Goal: Task Accomplishment & Management: Manage account settings

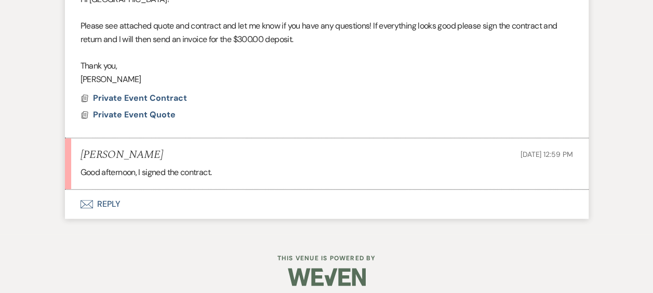
click at [105, 199] on button "Envelope Reply" at bounding box center [326, 204] width 523 height 29
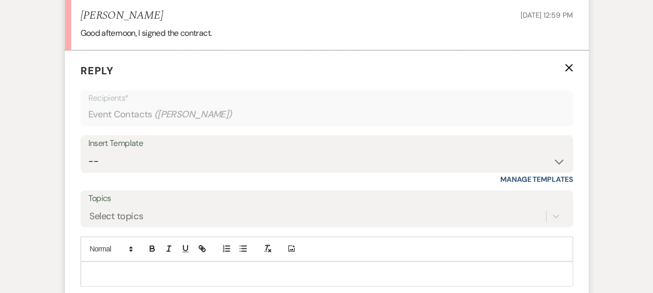
scroll to position [606, 0]
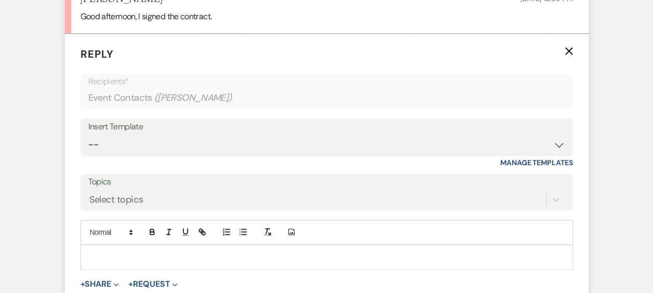
click at [140, 248] on div at bounding box center [326, 257] width 491 height 24
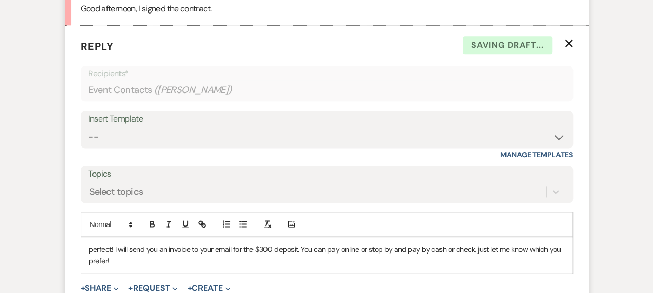
scroll to position [710, 0]
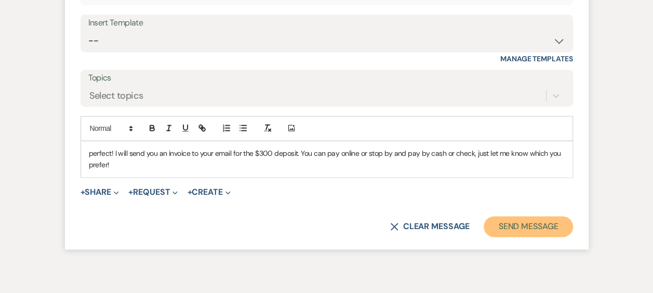
click at [537, 224] on button "Send Message" at bounding box center [527, 226] width 89 height 21
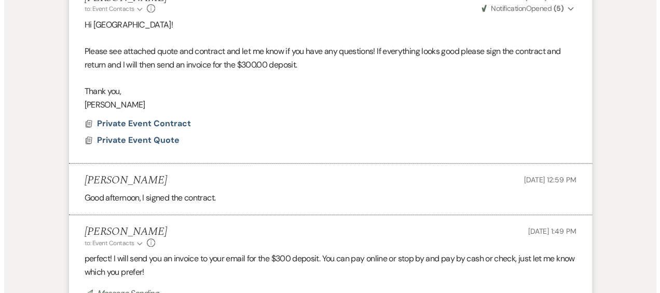
scroll to position [398, 0]
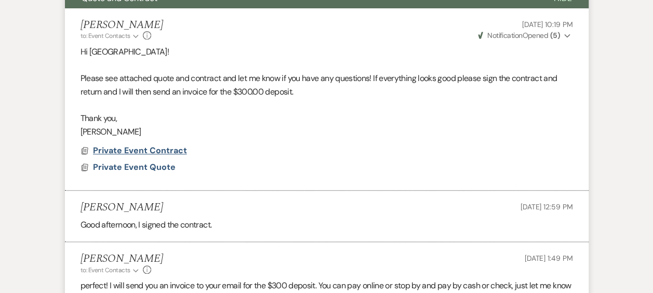
click at [147, 147] on span "Private Event Contract" at bounding box center [140, 150] width 94 height 11
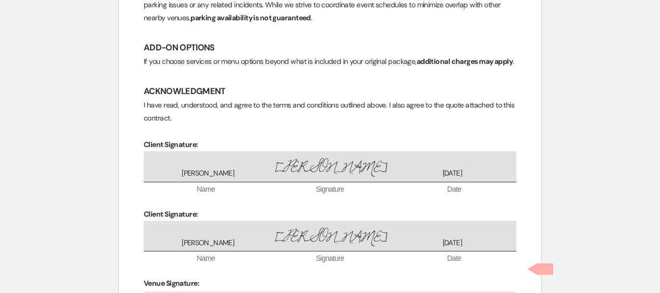
scroll to position [1956, 0]
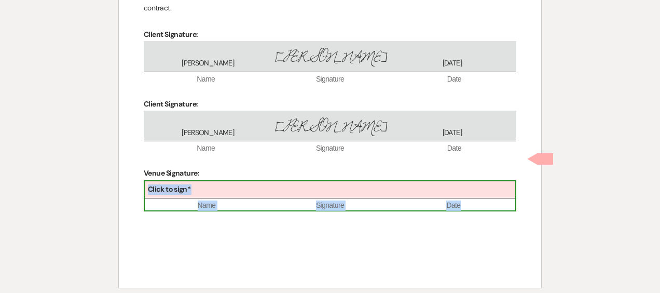
click at [185, 181] on div "Click to sign*" at bounding box center [330, 189] width 371 height 17
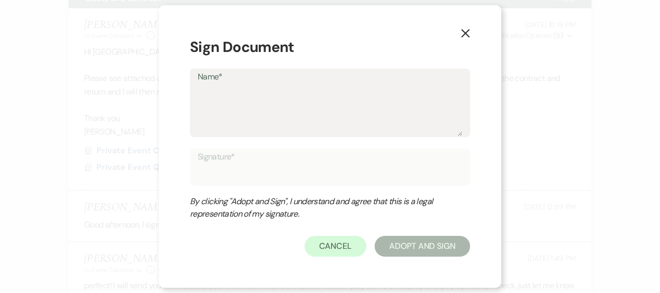
type textarea "C"
type input "C"
type textarea "Ca"
type input "Ca"
type textarea "Cas"
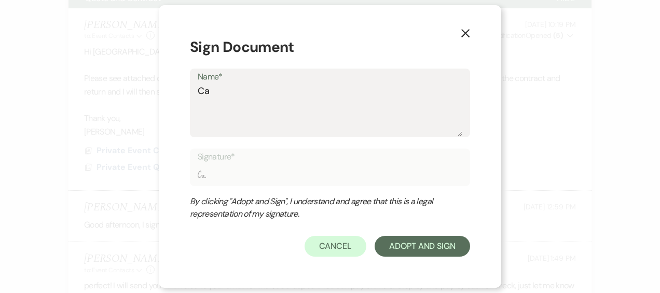
type input "Cas"
type textarea "Cass"
type input "Cass"
type textarea "Cassui"
type input "Cassui"
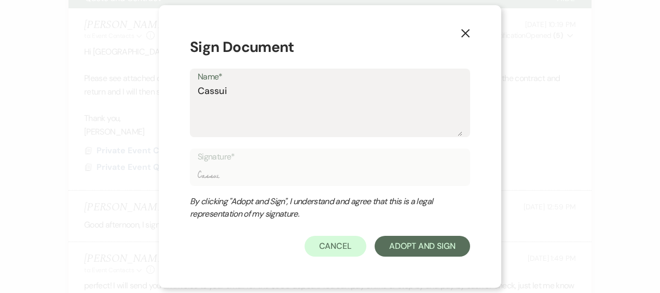
type textarea "Cassuie"
type input "Cassuie"
type textarea "Cassui"
type input "Cassui"
type textarea "Cassu"
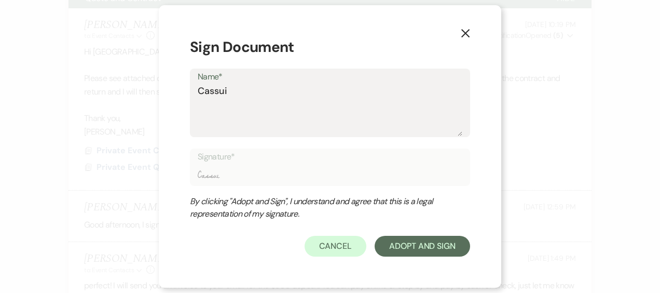
type input "Cassu"
type textarea "Cass"
type input "Cass"
type textarea "Cassi"
type input "Cassi"
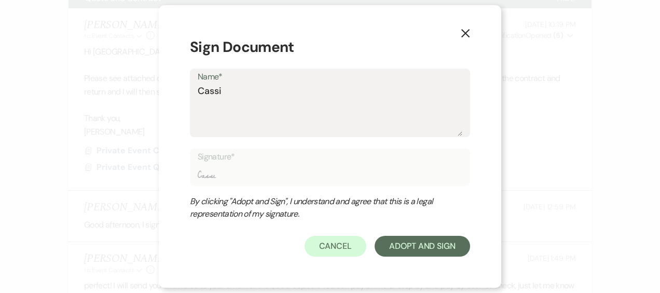
type textarea "Cassie"
type input "Cassie"
type textarea "Cassie"
type input "Cassie"
type textarea "Cassie Y"
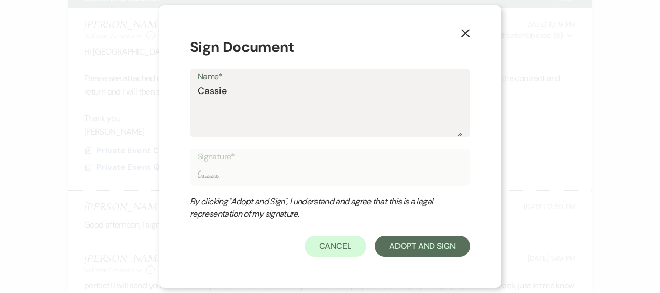
type input "Cassie Y"
type textarea "Cassie Yo"
type input "Cassie Yo"
type textarea "Cassie You"
type input "Cassie You"
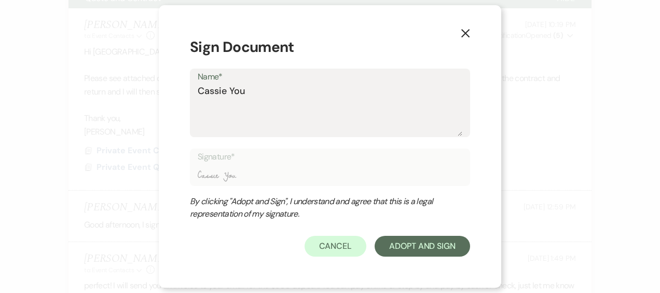
type textarea "Cassie Youn"
type input "Cassie Youn"
type textarea "[PERSON_NAME]"
type input "[PERSON_NAME]"
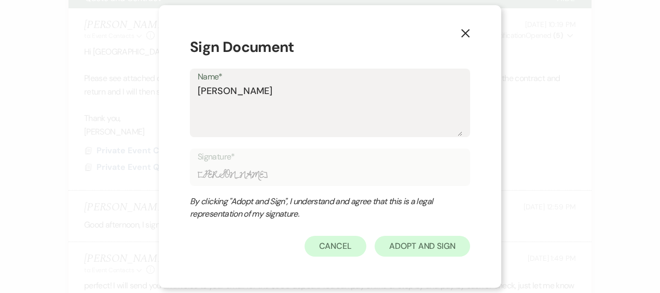
type textarea "[PERSON_NAME]"
click at [407, 252] on button "Adopt And Sign" at bounding box center [423, 246] width 96 height 21
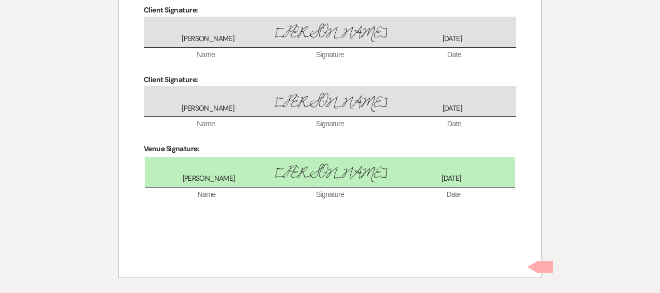
scroll to position [1999, 0]
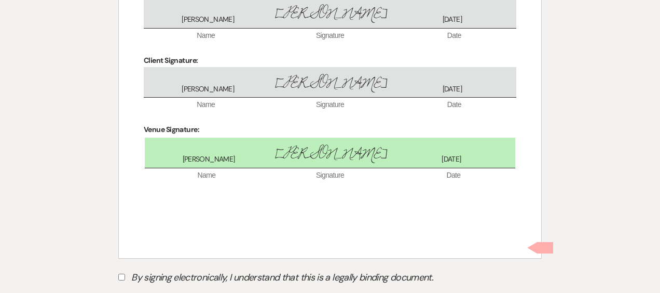
click at [122, 274] on input "By signing electronically, I understand that this is a legally binding document." at bounding box center [121, 277] width 7 height 7
checkbox input "true"
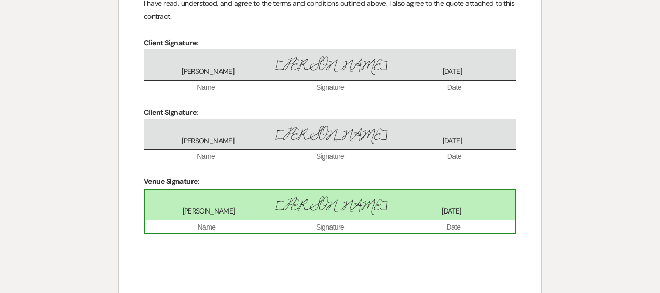
scroll to position [2023, 0]
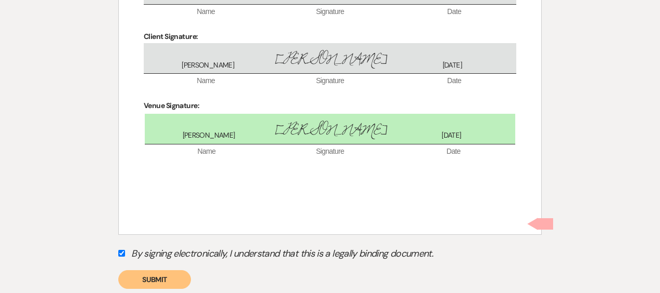
click at [152, 270] on button "Submit" at bounding box center [154, 279] width 73 height 19
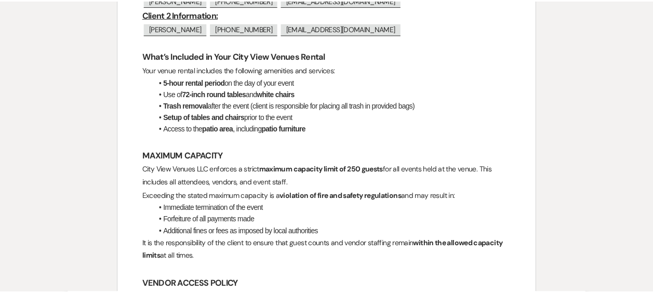
scroll to position [0, 0]
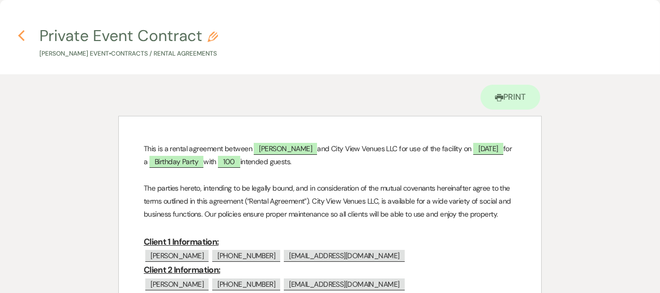
click at [19, 38] on icon "Previous" at bounding box center [22, 36] width 8 height 12
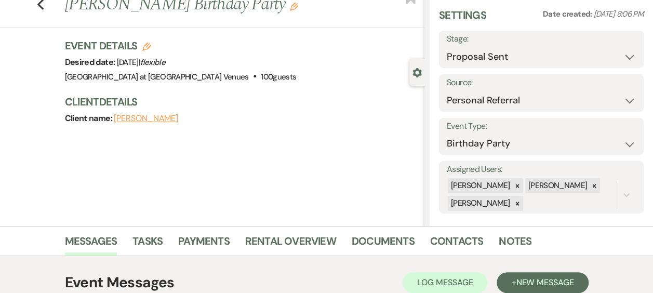
scroll to position [34, 0]
click at [457, 240] on link "Contacts" at bounding box center [456, 244] width 53 height 23
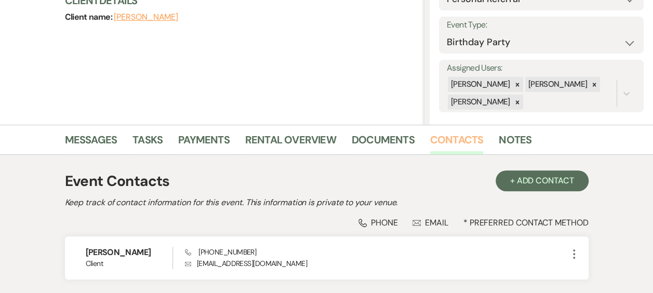
scroll to position [190, 0]
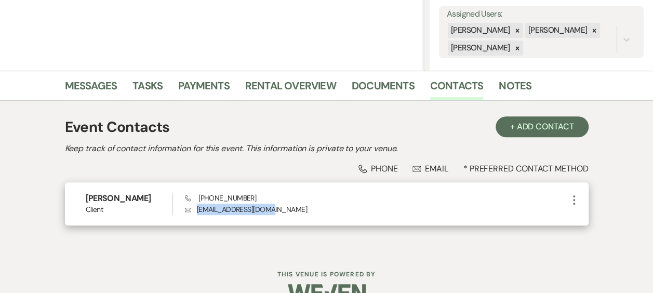
drag, startPoint x: 197, startPoint y: 212, endPoint x: 274, endPoint y: 214, distance: 77.4
click at [274, 214] on p "Envelope ladytuck14@gmail.com" at bounding box center [376, 209] width 383 height 11
drag, startPoint x: 274, startPoint y: 214, endPoint x: 258, endPoint y: 209, distance: 17.4
copy p "ladytuck14@gmail.com"
drag, startPoint x: 198, startPoint y: 194, endPoint x: 253, endPoint y: 201, distance: 55.5
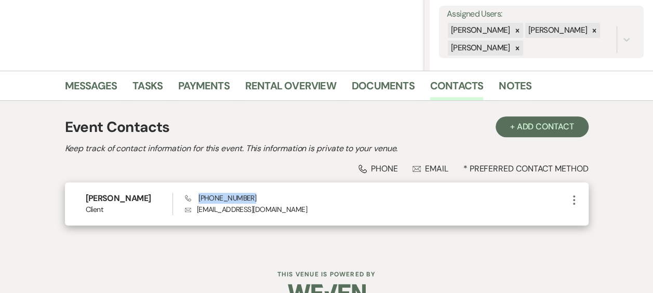
click at [253, 201] on div "Phone (419) 787-9848 Envelope ladytuck14@gmail.com" at bounding box center [376, 204] width 383 height 22
copy span "(419) 787-9848"
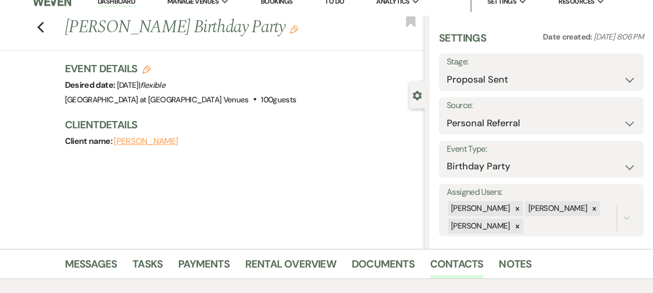
scroll to position [0, 0]
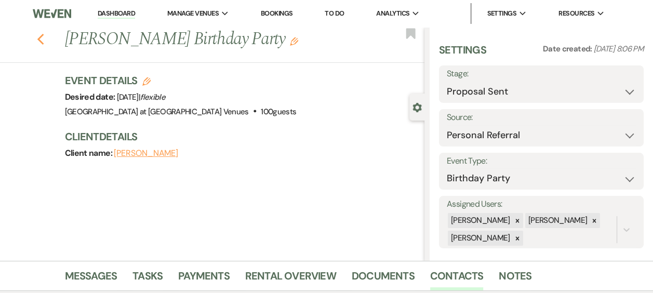
click at [45, 41] on icon "Previous" at bounding box center [41, 39] width 8 height 12
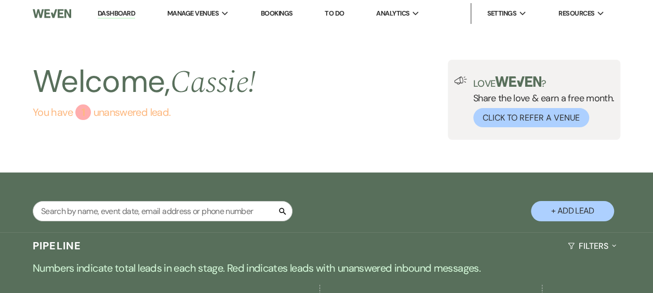
click at [125, 113] on link "You have 1 unanswered lead ." at bounding box center [144, 112] width 223 height 16
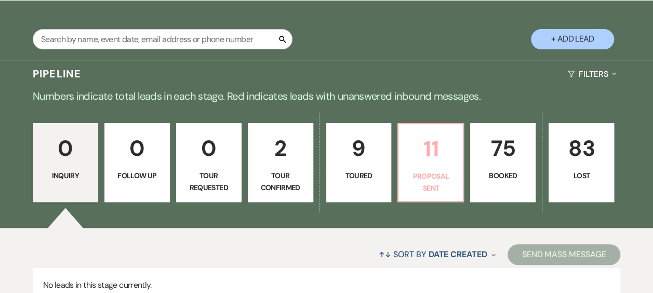
click at [422, 167] on link "11 Proposal Sent" at bounding box center [430, 162] width 66 height 79
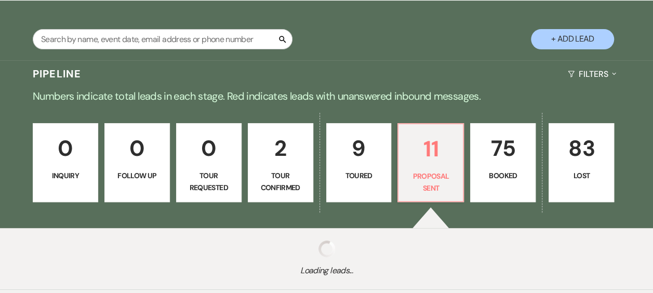
select select "6"
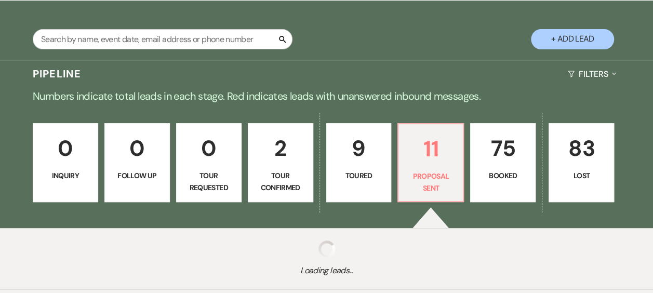
select select "6"
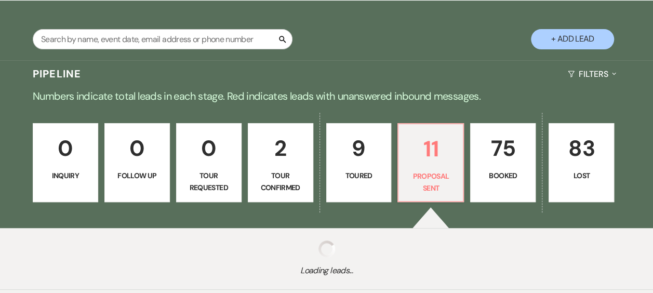
select select "6"
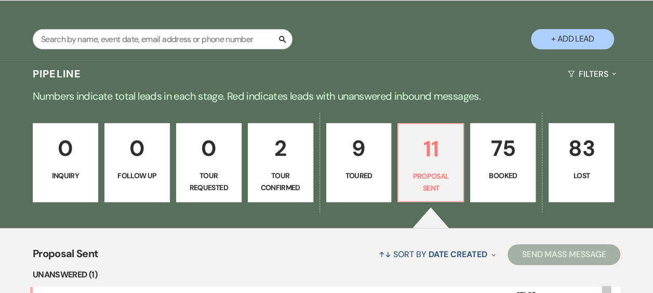
scroll to position [380, 0]
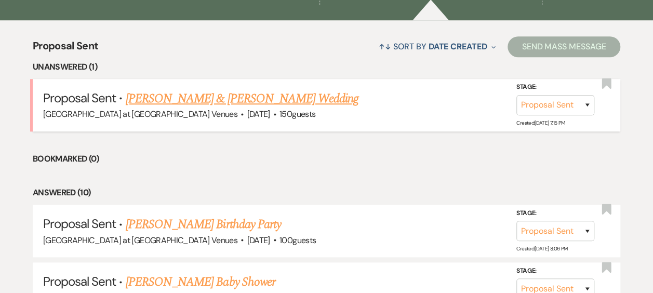
click at [218, 100] on link "[PERSON_NAME] & [PERSON_NAME] Wedding" at bounding box center [242, 98] width 233 height 19
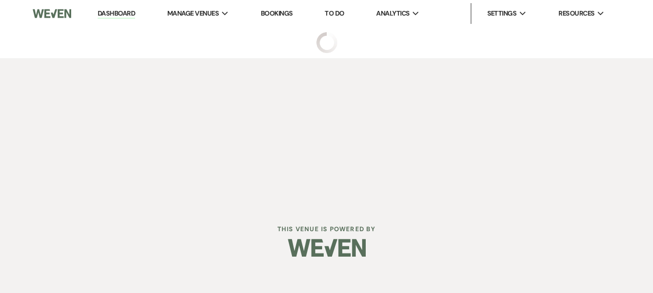
select select "6"
select select "2"
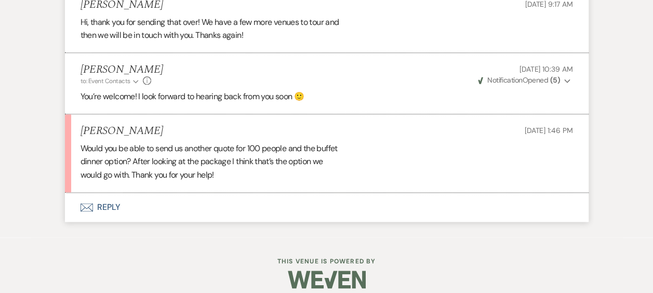
scroll to position [610, 0]
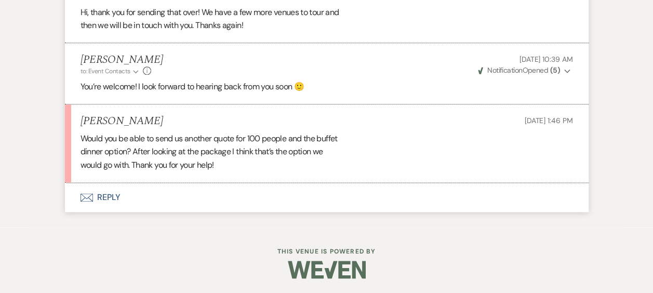
click at [107, 200] on button "Envelope Reply" at bounding box center [326, 197] width 523 height 29
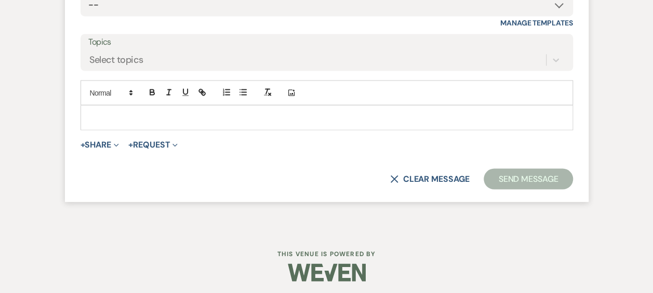
scroll to position [900, 0]
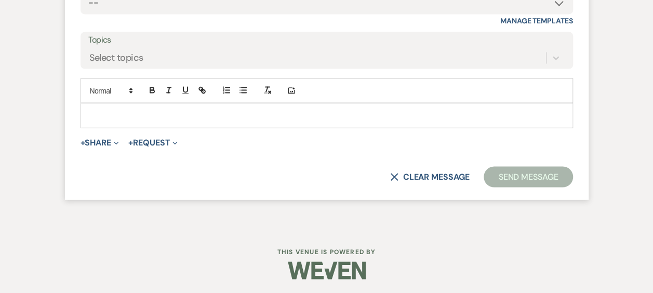
click at [151, 114] on p at bounding box center [327, 115] width 476 height 11
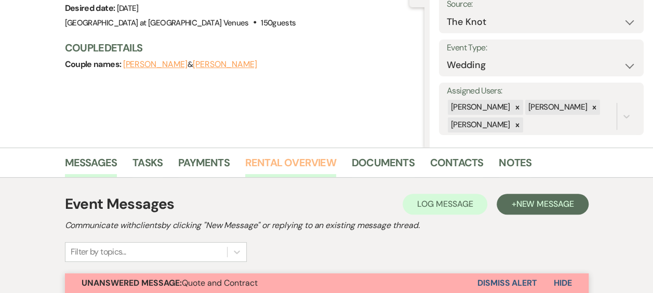
scroll to position [156, 0]
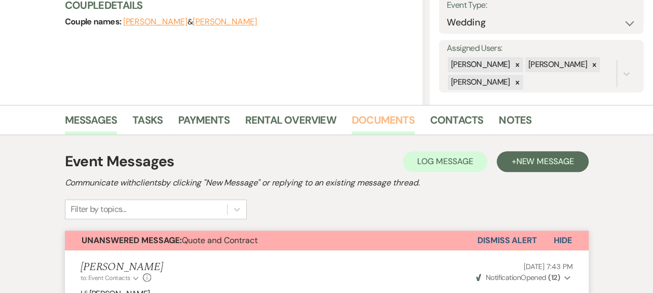
click at [395, 122] on link "Documents" at bounding box center [383, 123] width 63 height 23
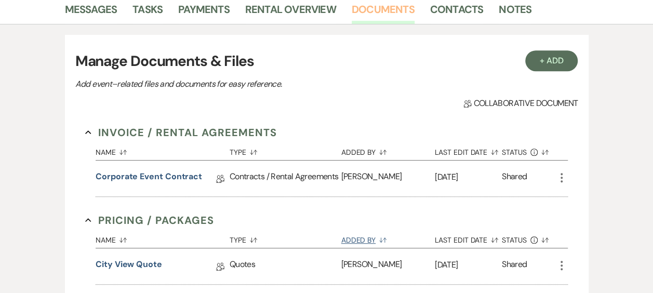
scroll to position [363, 0]
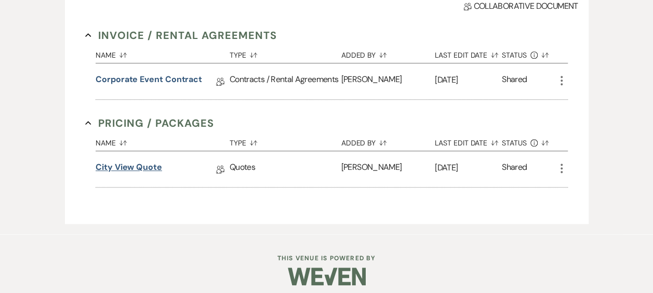
click at [124, 167] on link "City View Quote" at bounding box center [129, 169] width 66 height 16
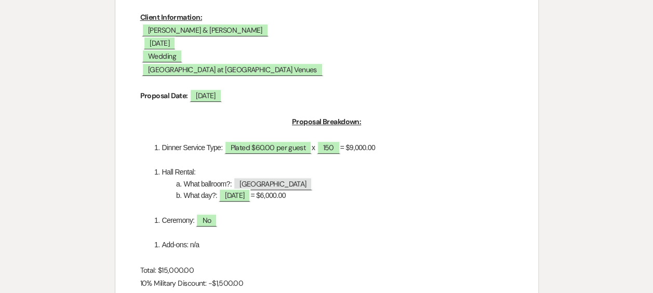
scroll to position [312, 0]
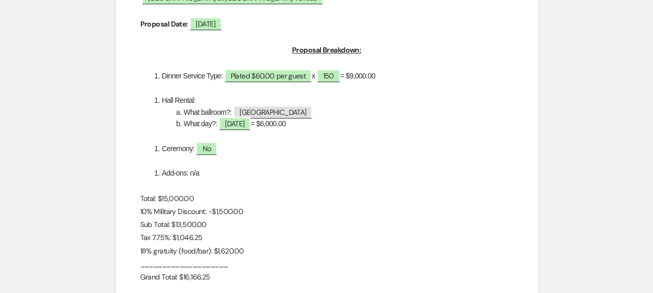
click at [296, 135] on p at bounding box center [326, 136] width 373 height 13
click at [307, 124] on li "What day?: ﻿ [DATE] ﻿ = $6,000.00" at bounding box center [332, 123] width 362 height 11
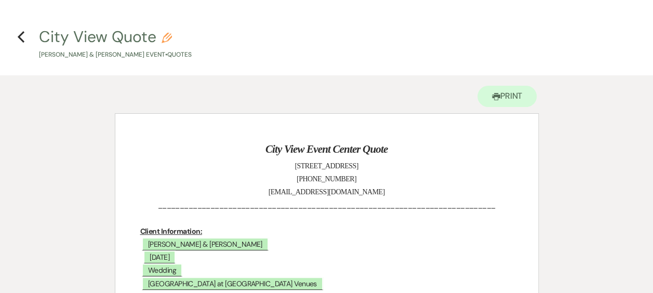
scroll to position [0, 0]
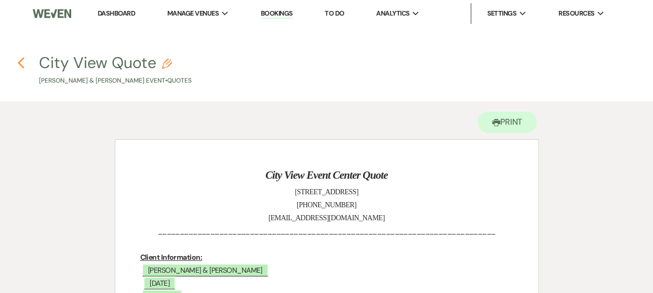
click at [17, 63] on icon "Previous" at bounding box center [21, 63] width 8 height 12
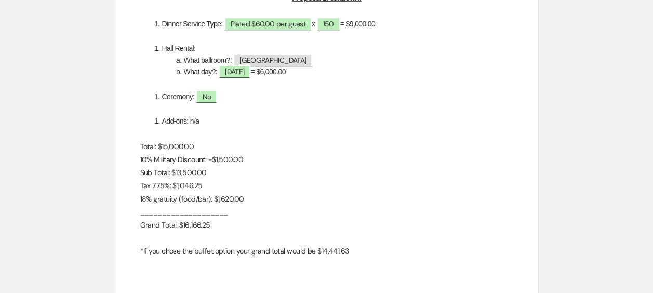
select select "6"
select select "2"
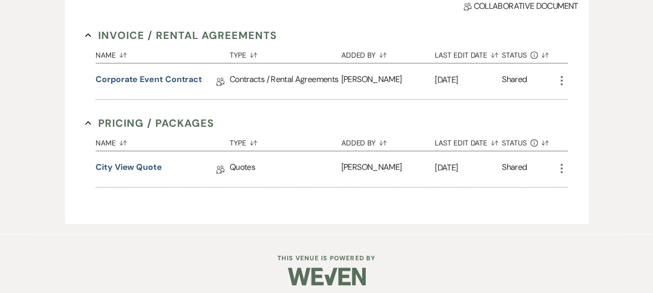
click at [561, 166] on icon "More" at bounding box center [561, 168] width 12 height 12
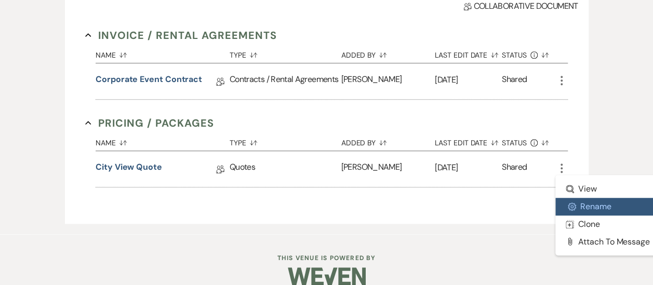
click at [596, 208] on button "Settings Gear Rename" at bounding box center [607, 207] width 105 height 18
select select "8"
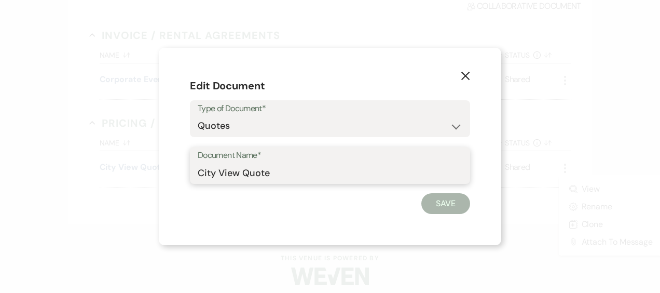
click at [276, 173] on input "City View Quote" at bounding box center [330, 173] width 265 height 20
type input "City View Quote (initial)"
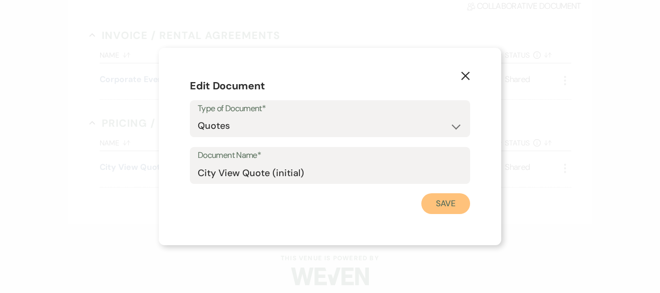
click at [455, 205] on button "Save" at bounding box center [446, 203] width 49 height 21
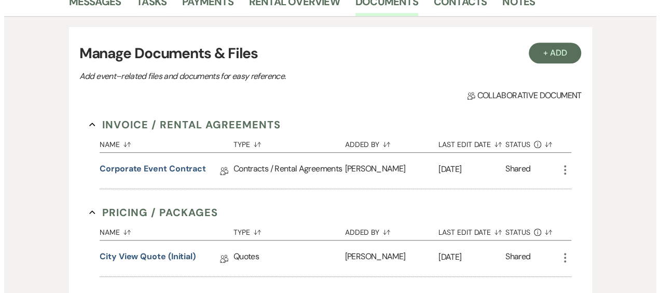
scroll to position [208, 0]
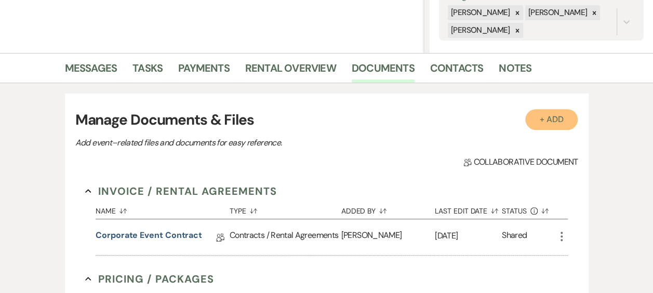
click at [562, 119] on button "+ Add" at bounding box center [551, 119] width 53 height 21
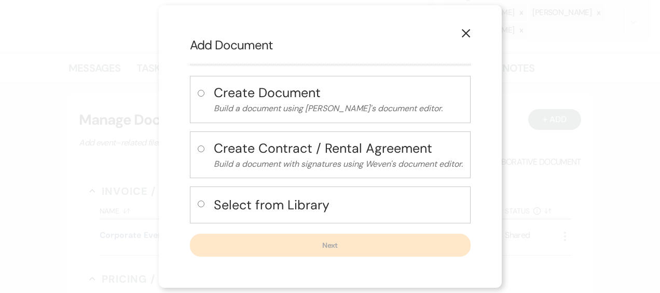
click at [199, 205] on input "radio" at bounding box center [201, 203] width 7 height 7
radio input "true"
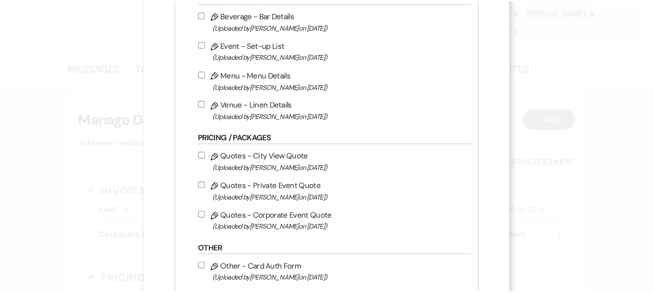
scroll to position [519, 0]
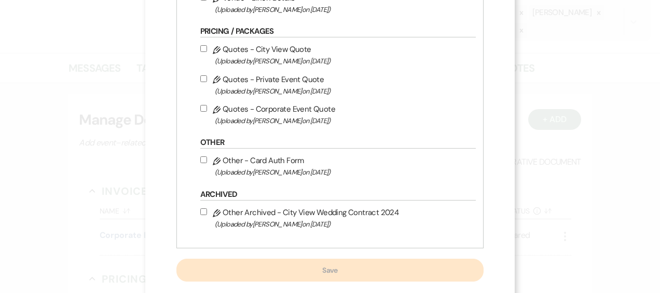
click at [201, 75] on input "Pencil Quotes - Private Event Quote (Uploaded by [PERSON_NAME] on [DATE] )" at bounding box center [203, 78] width 7 height 7
checkbox input "true"
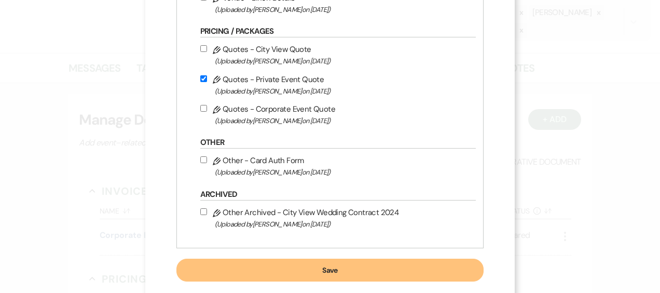
click at [342, 275] on button "Save" at bounding box center [331, 270] width 308 height 23
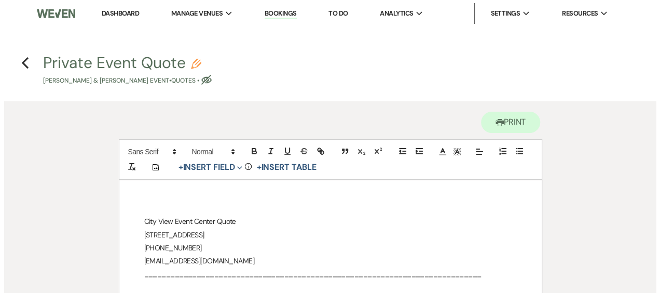
scroll to position [156, 0]
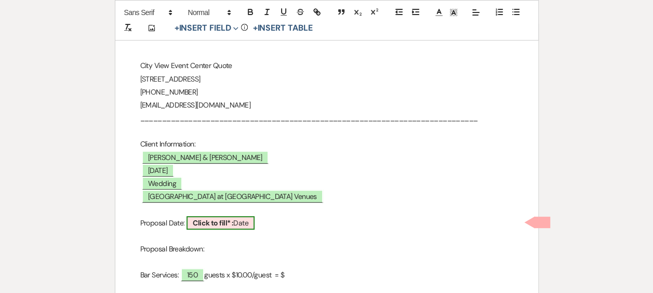
click at [230, 218] on b "Click to fill* :" at bounding box center [213, 222] width 41 height 9
select select "owner"
select select "Date"
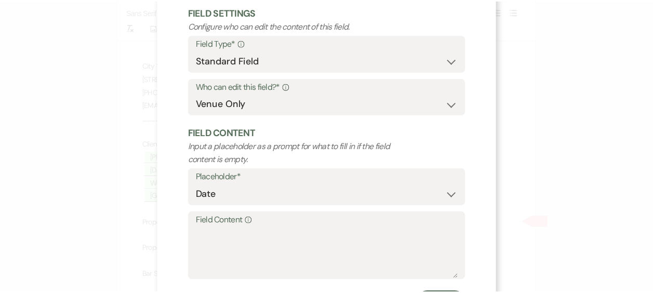
scroll to position [110, 0]
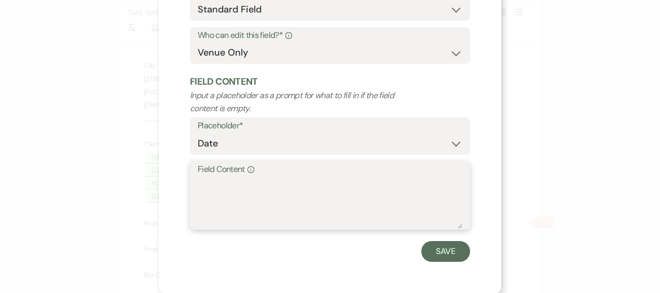
click at [219, 195] on textarea "Field Content Info" at bounding box center [330, 203] width 265 height 52
type textarea "[DATE]"
click at [436, 251] on button "Save" at bounding box center [446, 251] width 49 height 21
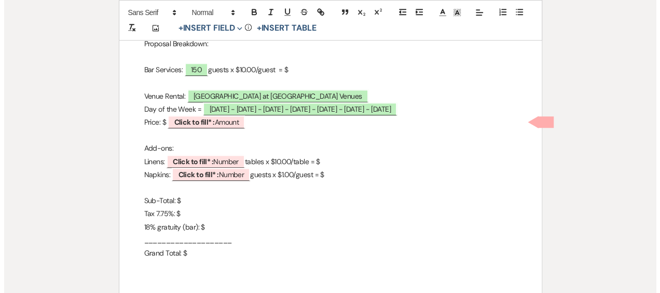
scroll to position [363, 0]
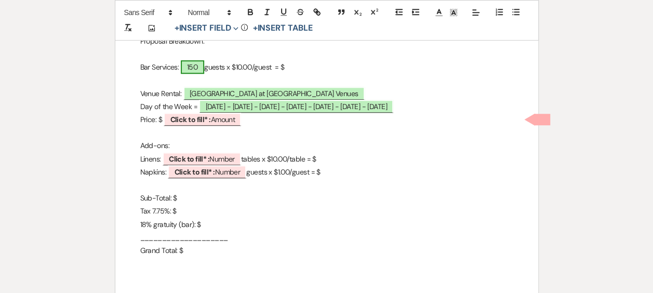
click at [200, 68] on span "150" at bounding box center [192, 67] width 23 height 14
select select "smartCustomField"
select select "owner"
select select "{{guestCount}}"
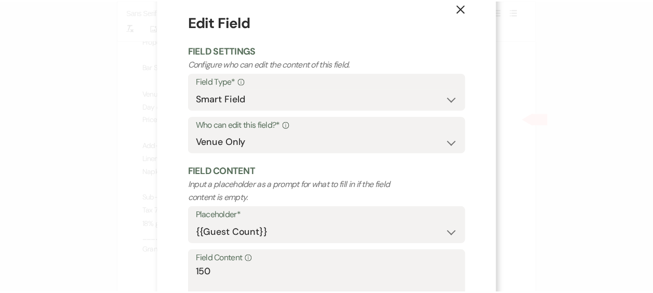
scroll to position [0, 0]
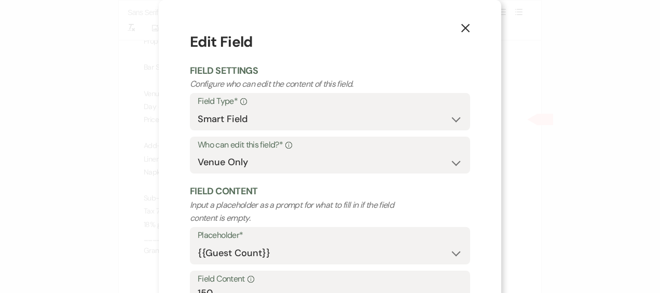
click at [465, 33] on button "X" at bounding box center [466, 28] width 16 height 18
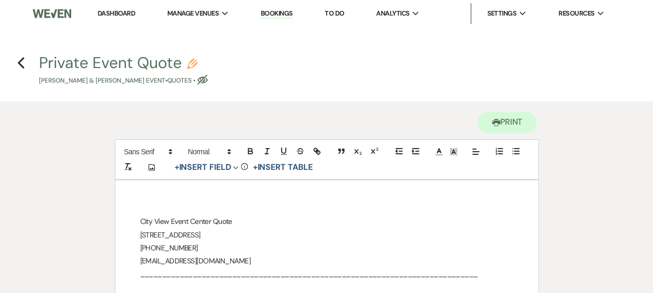
click at [26, 63] on h4 "Previous Private Event Quote Pencil [PERSON_NAME] & [PERSON_NAME] Event • Quote…" at bounding box center [326, 69] width 653 height 34
click at [14, 61] on h4 "Previous Private Event Quote Pencil [PERSON_NAME] & [PERSON_NAME] Event • Quote…" at bounding box center [326, 69] width 653 height 34
click at [20, 61] on use "button" at bounding box center [21, 62] width 7 height 11
select select "6"
select select "2"
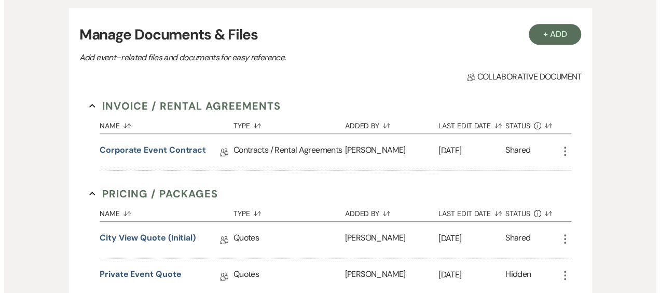
scroll to position [406, 0]
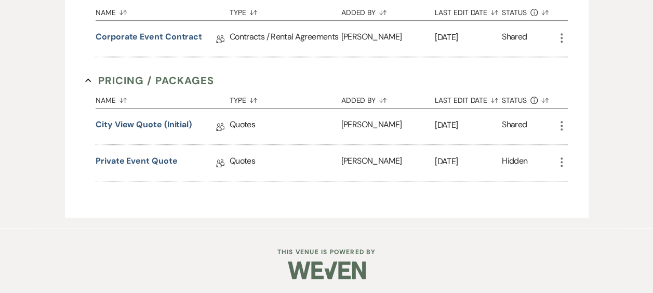
click at [560, 160] on icon "More" at bounding box center [561, 162] width 12 height 12
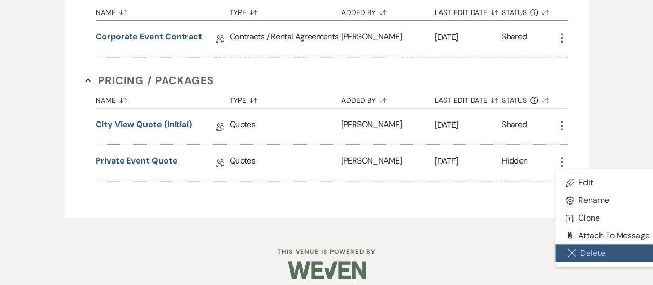
click at [601, 250] on button "Close Delete X Delete" at bounding box center [607, 253] width 105 height 18
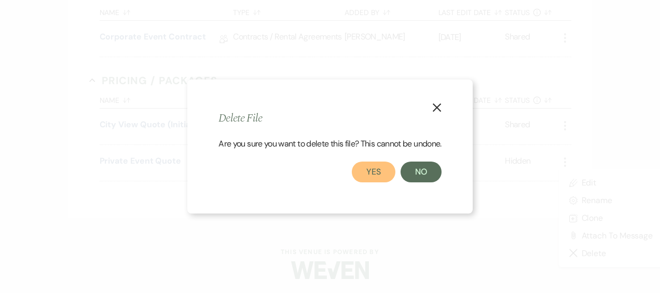
click at [379, 173] on button "Yes" at bounding box center [374, 171] width 44 height 21
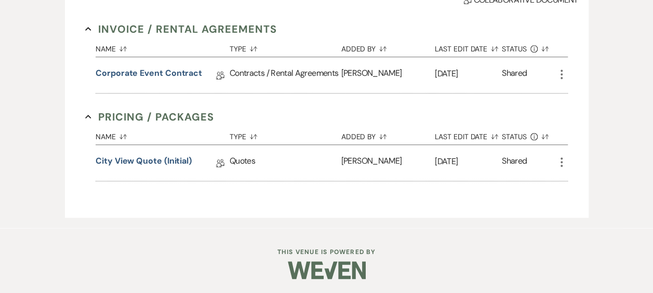
click at [563, 161] on icon "More" at bounding box center [561, 162] width 12 height 12
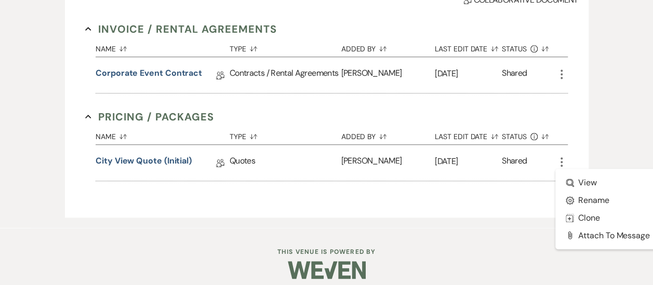
click at [593, 81] on div "+ Add Manage Documents & Files Add event–related files and documents for easy r…" at bounding box center [327, 74] width 592 height 307
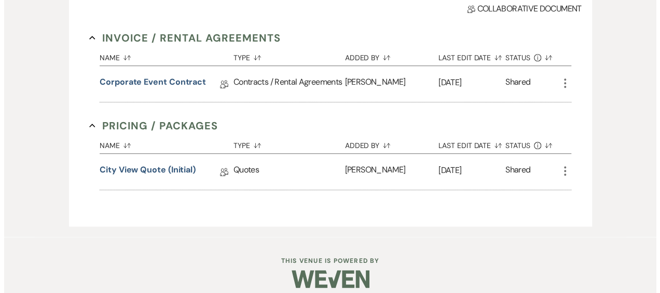
scroll to position [110, 0]
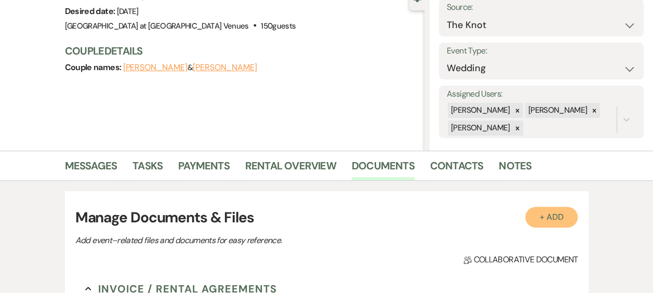
click at [548, 215] on button "+ Add" at bounding box center [551, 217] width 53 height 21
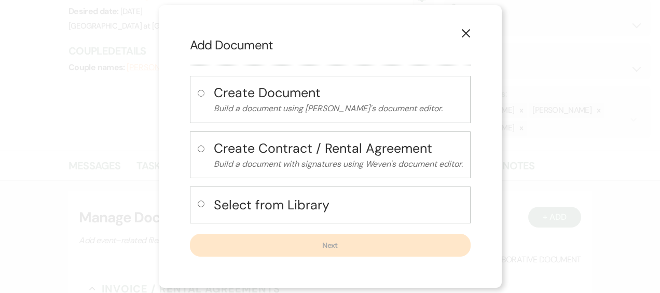
click at [200, 206] on input "radio" at bounding box center [201, 203] width 7 height 7
radio input "true"
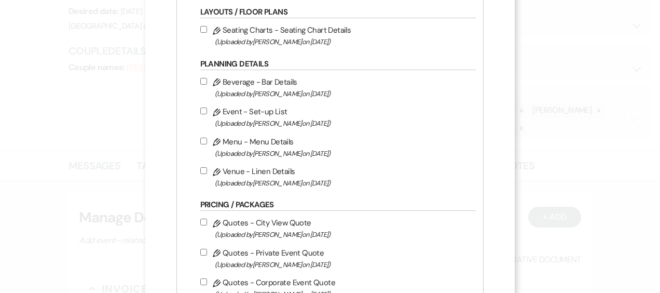
scroll to position [467, 0]
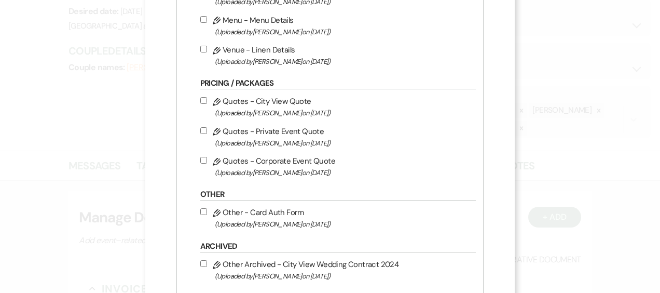
click at [201, 100] on input "Pencil Quotes - City View Quote (Uploaded by [PERSON_NAME] on [DATE] )" at bounding box center [203, 100] width 7 height 7
checkbox input "true"
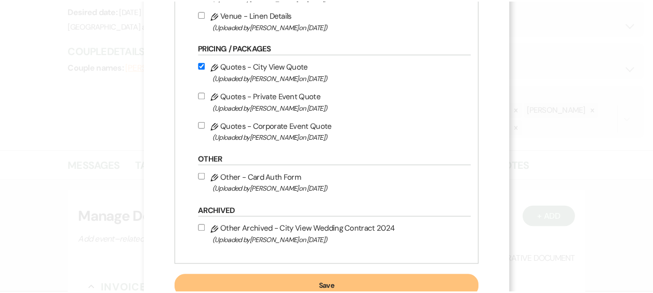
scroll to position [536, 0]
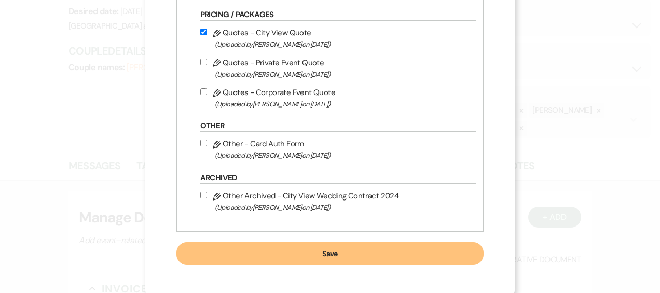
click at [339, 246] on button "Save" at bounding box center [331, 253] width 308 height 23
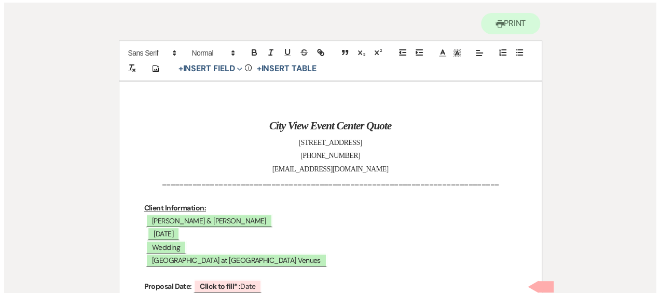
scroll to position [208, 0]
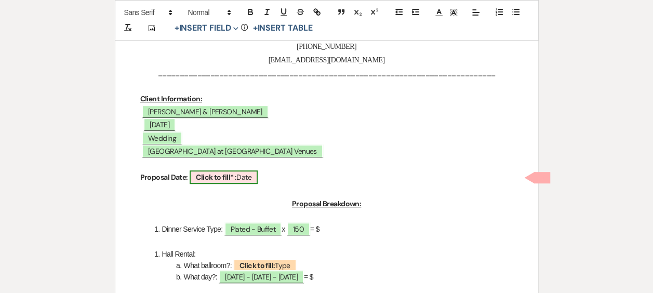
click at [209, 179] on b "Click to fill* :" at bounding box center [216, 176] width 41 height 9
select select "owner"
select select "Date"
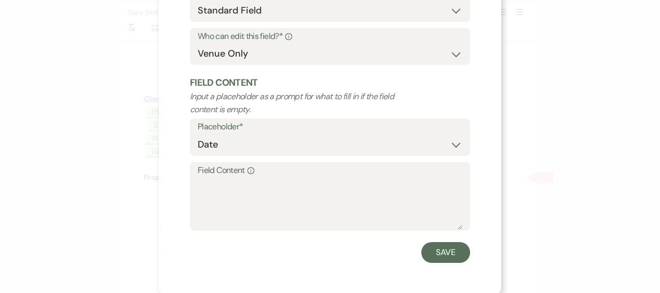
scroll to position [110, 0]
click at [228, 183] on textarea "Field Content Info" at bounding box center [330, 203] width 265 height 52
type textarea "[DATE]"
click at [431, 253] on button "Save" at bounding box center [446, 251] width 49 height 21
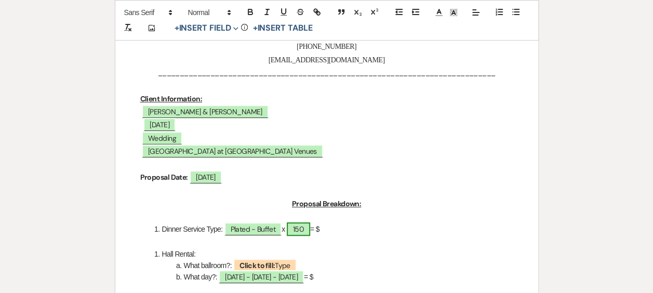
click at [302, 226] on span "150" at bounding box center [298, 229] width 23 height 14
select select "smartCustomField"
select select "owner"
select select "{{guestCount}}"
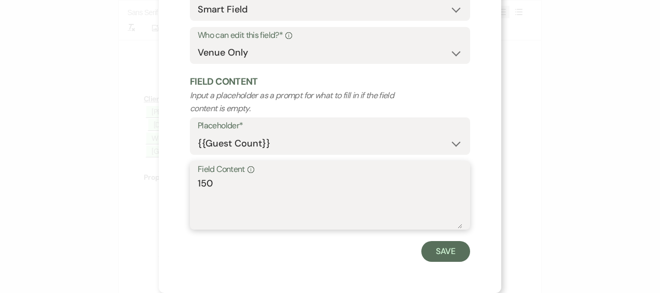
click at [222, 180] on textarea "150" at bounding box center [330, 203] width 265 height 52
type textarea "100"
click at [436, 245] on button "Save" at bounding box center [446, 251] width 49 height 21
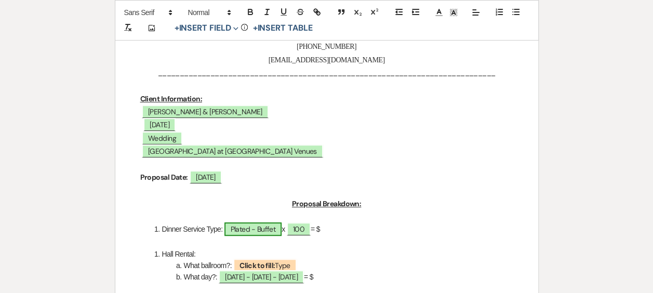
click at [258, 227] on span "Plated - Buffet" at bounding box center [252, 229] width 57 height 14
select select "owner"
select select "Type"
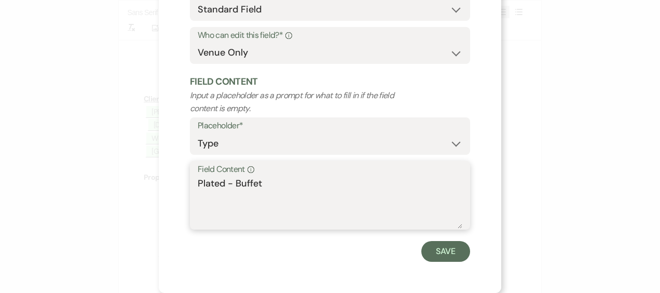
drag, startPoint x: 233, startPoint y: 187, endPoint x: 172, endPoint y: 181, distance: 61.1
click at [172, 181] on div "X Edit Field Field Settings Configure who can edit the content of this field. F…" at bounding box center [330, 91] width 343 height 402
click at [228, 186] on textarea "Buffet" at bounding box center [330, 203] width 265 height 52
type textarea "Buffet $50.00 per guest"
click at [444, 254] on button "Save" at bounding box center [446, 251] width 49 height 21
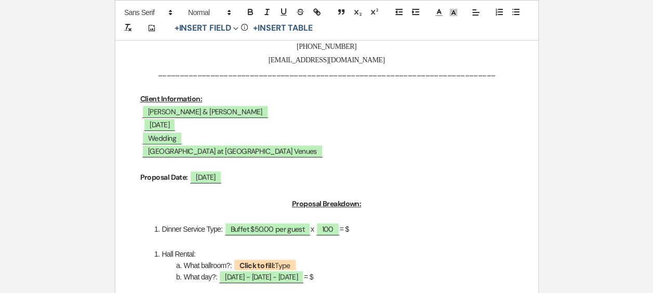
click at [375, 223] on li "Dinner Service Type: Buffet $50.00 per guest x 100 = $" at bounding box center [332, 228] width 362 height 11
click at [284, 264] on span "Click to fill: Type" at bounding box center [264, 266] width 63 height 14
select select "Type"
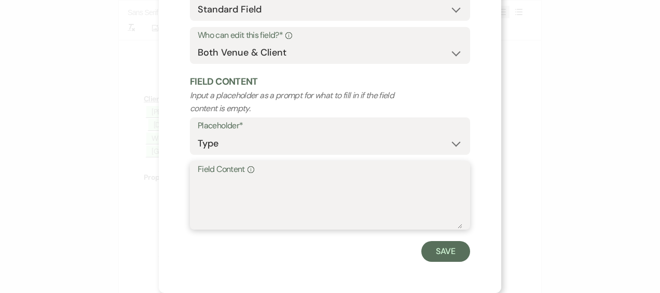
click at [219, 190] on textarea "Field Content Info" at bounding box center [330, 203] width 265 height 52
type textarea "[GEOGRAPHIC_DATA]"
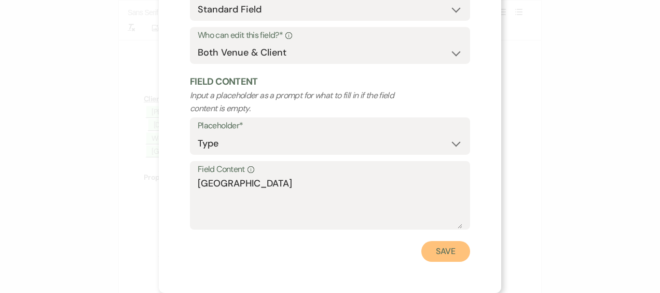
click at [447, 250] on button "Save" at bounding box center [446, 251] width 49 height 21
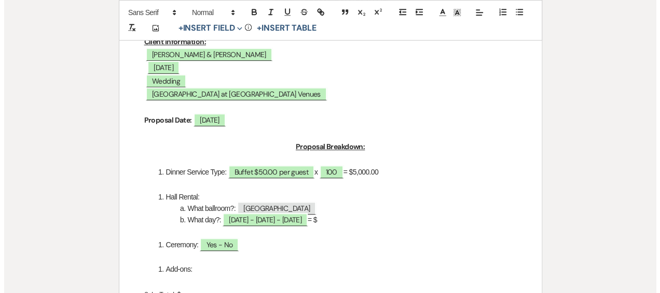
scroll to position [363, 0]
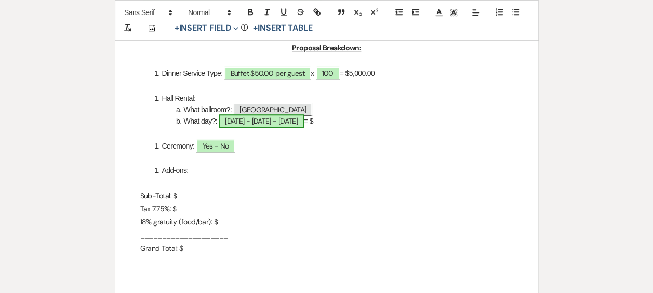
click at [266, 117] on span "[DATE] - [DATE] - [DATE]" at bounding box center [261, 121] width 85 height 14
select select "owner"
select select "Type"
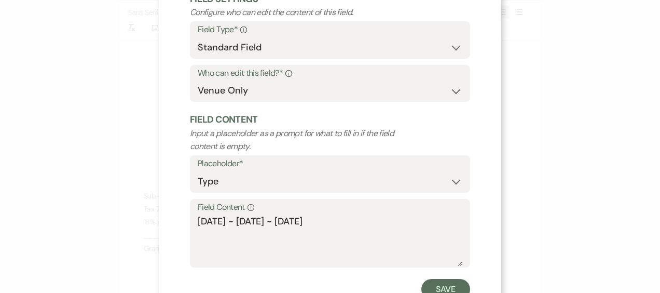
scroll to position [110, 0]
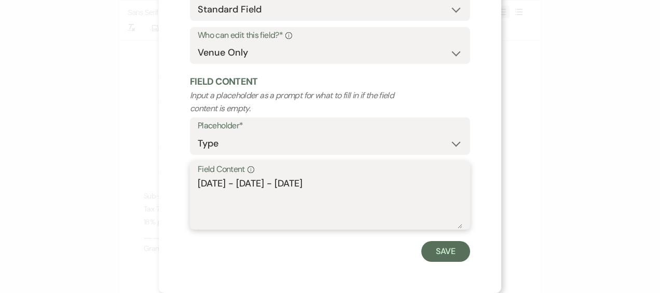
drag, startPoint x: 232, startPoint y: 184, endPoint x: 111, endPoint y: 181, distance: 121.5
click at [111, 181] on div "X Edit Field Field Settings Configure who can edit the content of this field. F…" at bounding box center [330, 146] width 660 height 293
drag, startPoint x: 232, startPoint y: 184, endPoint x: 397, endPoint y: 200, distance: 166.0
click at [397, 200] on textarea "[DATE] - [DATE]" at bounding box center [330, 203] width 265 height 52
type textarea "[DATE]"
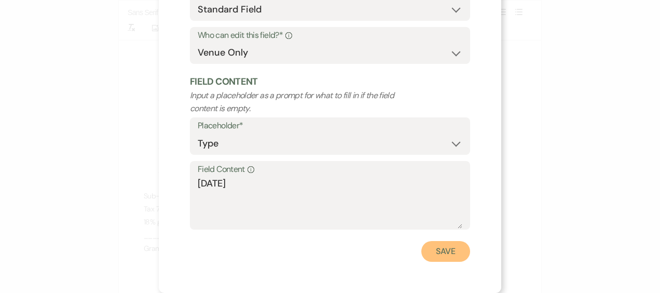
click at [456, 247] on button "Save" at bounding box center [446, 251] width 49 height 21
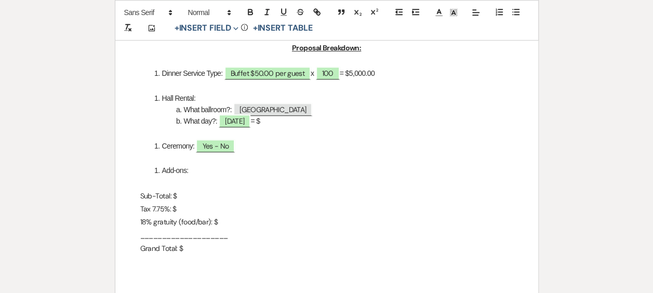
click at [289, 127] on li "What day?: [DATE] = $" at bounding box center [332, 120] width 362 height 11
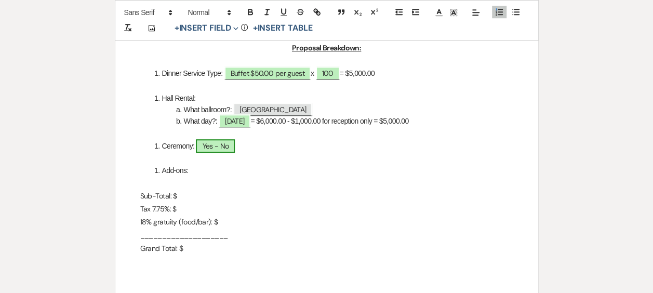
click at [217, 141] on span "Yes - No" at bounding box center [215, 146] width 39 height 14
select select "owner"
select select "Type"
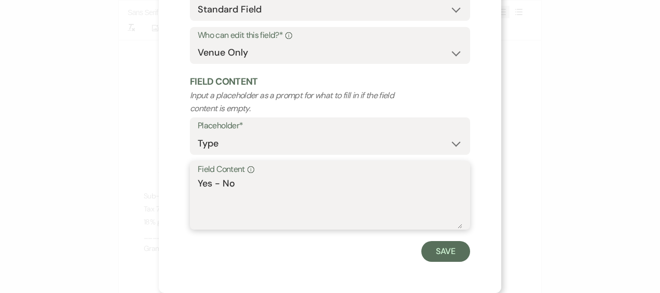
drag, startPoint x: 219, startPoint y: 183, endPoint x: 150, endPoint y: 181, distance: 69.6
click at [150, 181] on div "X Edit Field Field Settings Configure who can edit the content of this field. F…" at bounding box center [330, 146] width 660 height 293
type textarea "No"
click at [433, 252] on button "Save" at bounding box center [446, 251] width 49 height 21
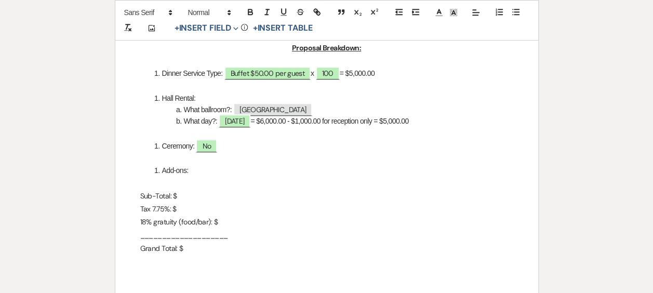
drag, startPoint x: 299, startPoint y: 123, endPoint x: 429, endPoint y: 123, distance: 130.3
click at [429, 123] on li "What day?: [DATE] = $6,000.00 - $1,000.00 for reception only = $5,000.00" at bounding box center [332, 120] width 362 height 11
click at [228, 151] on li "Ceremony: No" at bounding box center [332, 145] width 362 height 11
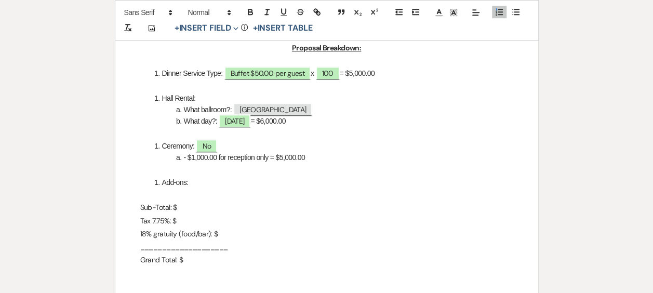
click at [188, 159] on li "- $1,000.00 for reception only = $5,000.00" at bounding box center [332, 157] width 362 height 11
click at [215, 159] on li "$1,000.00 for reception only = $5,000.00" at bounding box center [332, 157] width 362 height 11
click at [192, 186] on li "Add-ons:" at bounding box center [332, 182] width 362 height 11
click at [182, 207] on p "Sub-Total: $" at bounding box center [326, 207] width 373 height 13
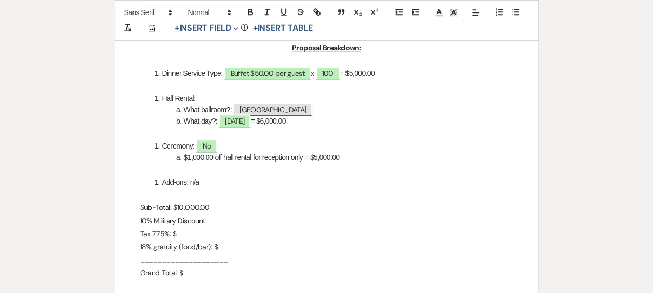
click at [228, 218] on p "10% Military Discount:" at bounding box center [326, 220] width 373 height 13
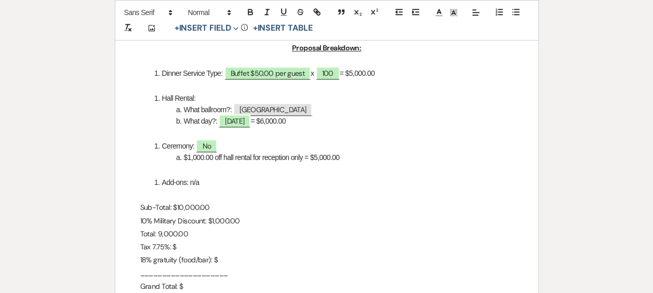
click at [193, 247] on p "Tax 7.75%: $" at bounding box center [326, 246] width 373 height 13
click at [232, 262] on p "18% gratuity (food/bar): $" at bounding box center [326, 259] width 373 height 13
click at [146, 262] on p "18% gratuity (food/bar): $" at bounding box center [326, 259] width 373 height 13
click at [221, 261] on p "18% gratuity (food/bar): $" at bounding box center [326, 259] width 373 height 13
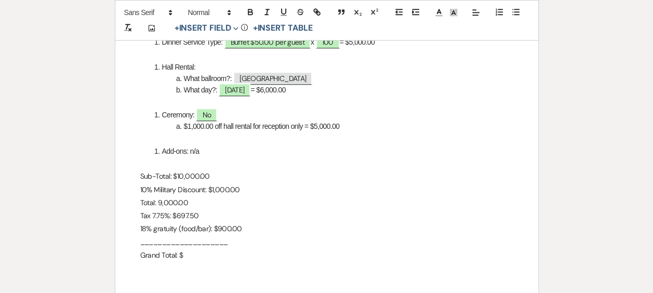
scroll to position [467, 0]
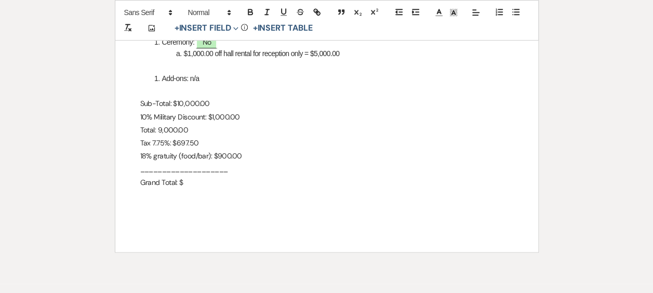
click at [188, 183] on p "Grand Total: $" at bounding box center [326, 182] width 373 height 13
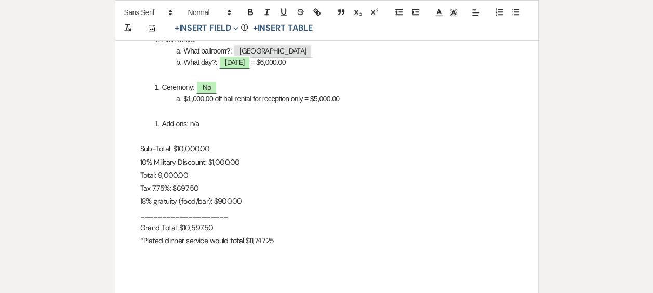
scroll to position [363, 0]
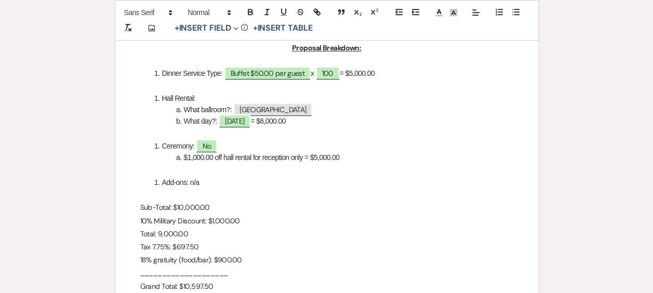
drag, startPoint x: 305, startPoint y: 158, endPoint x: 367, endPoint y: 155, distance: 61.3
click at [367, 155] on li "$1,000.00 off hall rental for reception only = $5,000.00" at bounding box center [332, 157] width 362 height 11
click at [246, 220] on p "10% Military Discount: $1,000.00" at bounding box center [326, 220] width 373 height 13
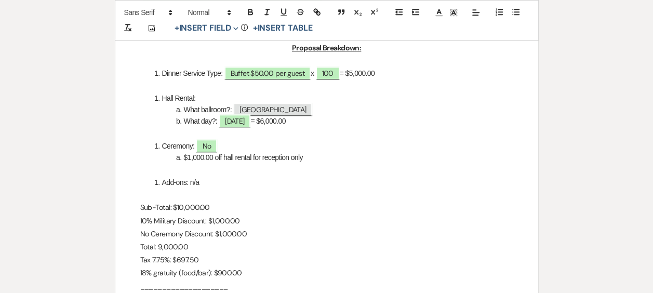
click at [162, 249] on p "Total: 9,000.00" at bounding box center [326, 246] width 373 height 13
click at [181, 211] on p "Sub-Total: $10,000.00" at bounding box center [326, 207] width 373 height 13
click at [160, 249] on p "Total: 9,000.00" at bounding box center [326, 246] width 373 height 13
click at [300, 181] on li "Add-ons: n/a" at bounding box center [332, 182] width 362 height 11
click at [161, 248] on p "Total: `10,000.00" at bounding box center [326, 246] width 373 height 13
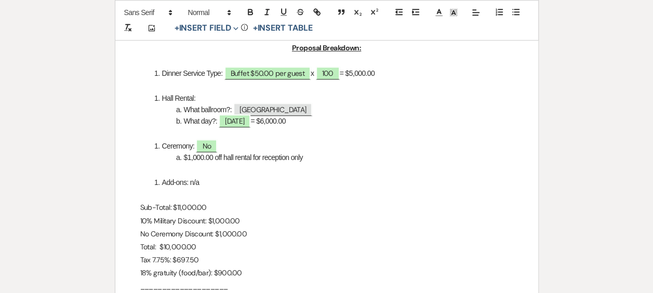
click at [288, 266] on p "Tax 7.75%: $697.50" at bounding box center [326, 259] width 373 height 13
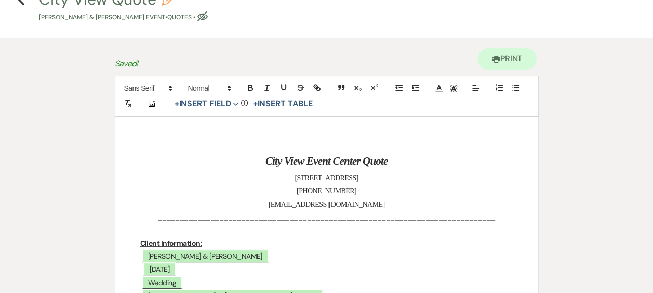
scroll to position [0, 0]
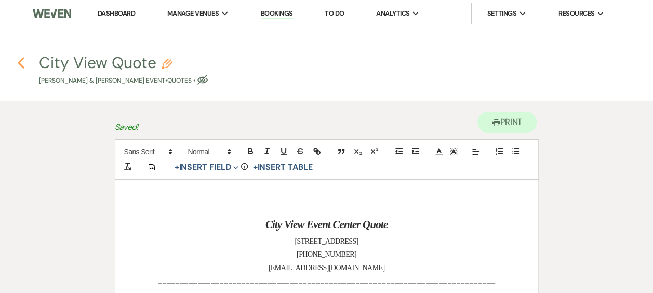
click at [18, 62] on icon "Previous" at bounding box center [21, 63] width 8 height 12
select select "6"
select select "2"
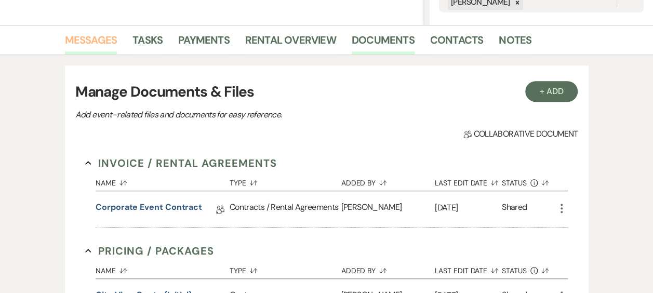
scroll to position [162, 0]
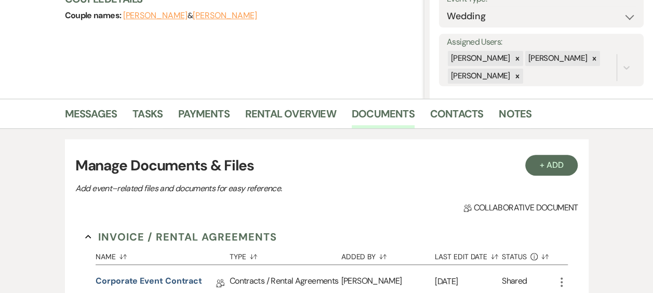
click at [98, 103] on li "Messages" at bounding box center [99, 115] width 68 height 25
click at [95, 120] on link "Messages" at bounding box center [91, 116] width 52 height 23
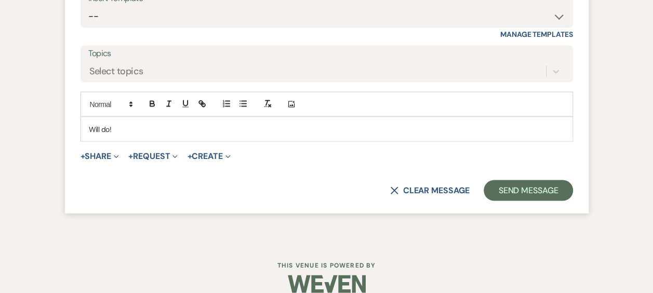
scroll to position [900, 0]
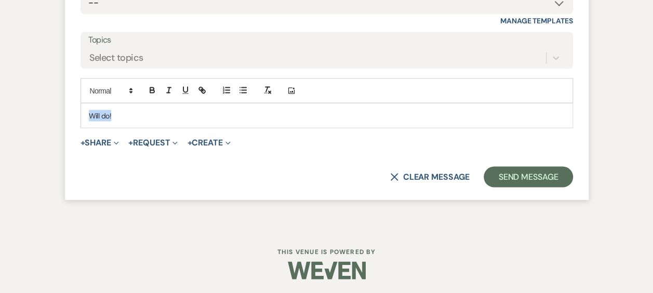
drag, startPoint x: 128, startPoint y: 114, endPoint x: 50, endPoint y: 112, distance: 77.9
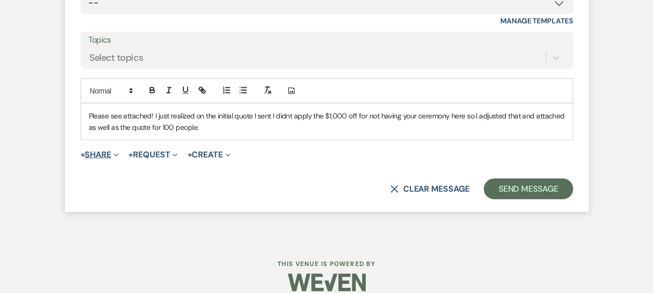
click at [118, 153] on use "button" at bounding box center [116, 154] width 5 height 3
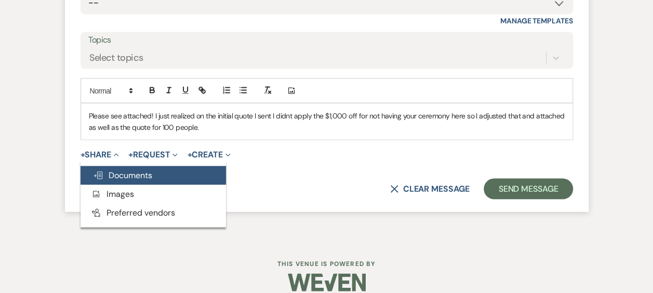
click at [118, 172] on span "Doc Upload Documents" at bounding box center [122, 174] width 59 height 11
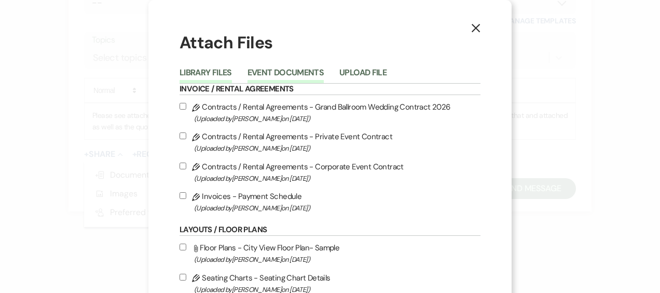
click at [266, 74] on button "Event Documents" at bounding box center [286, 76] width 76 height 15
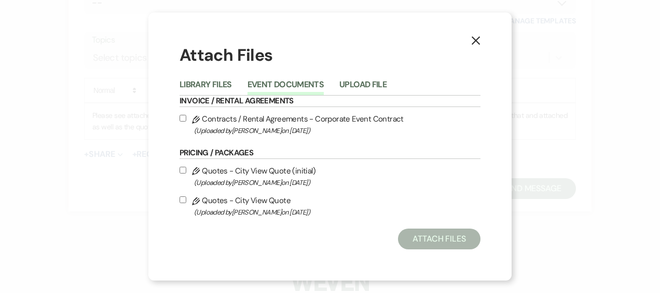
click at [182, 201] on input "Pencil Quotes - City View Quote (Uploaded by [PERSON_NAME] on [DATE] )" at bounding box center [183, 199] width 7 height 7
checkbox input "true"
click at [431, 240] on button "Attach Files" at bounding box center [439, 238] width 83 height 21
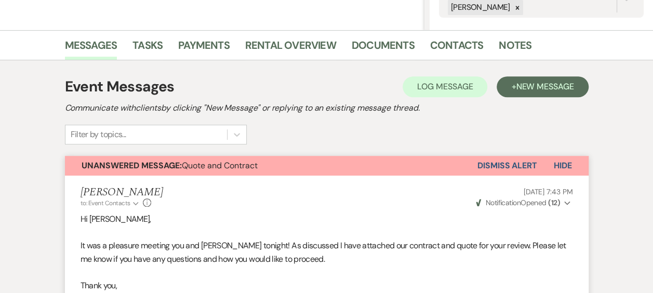
scroll to position [225, 0]
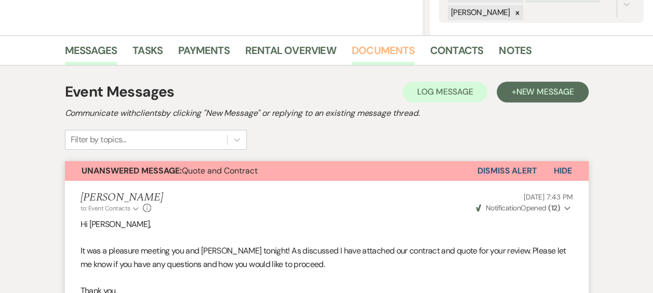
click at [386, 46] on link "Documents" at bounding box center [383, 53] width 63 height 23
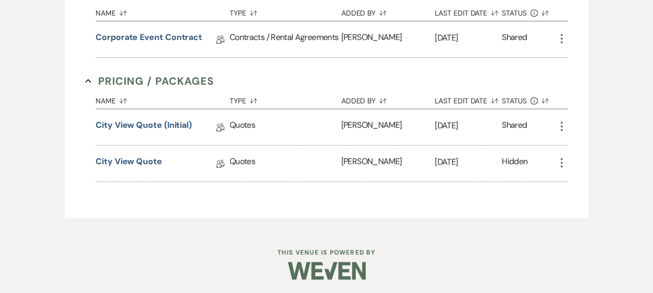
scroll to position [406, 0]
click at [562, 156] on icon "More" at bounding box center [561, 162] width 12 height 12
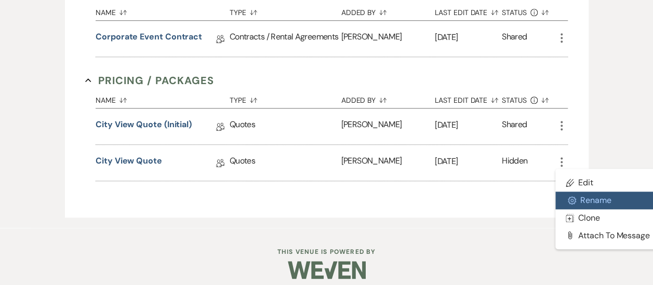
click at [599, 200] on button "Settings Gear Rename" at bounding box center [607, 201] width 105 height 18
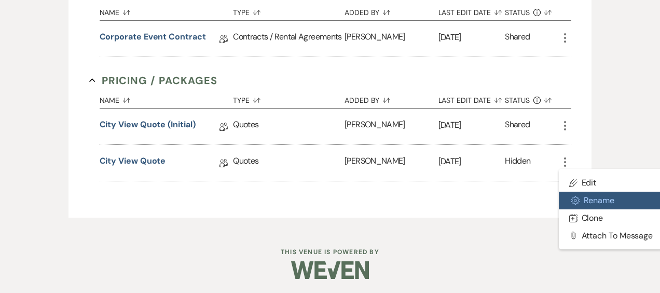
select select "8"
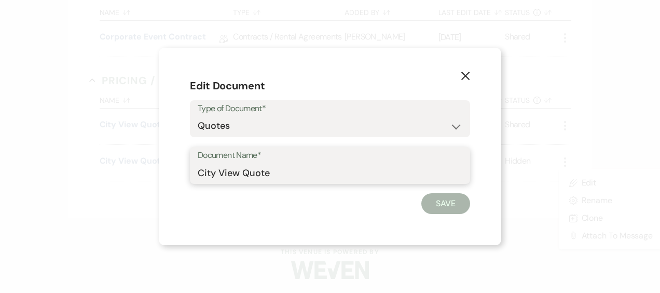
click at [286, 177] on input "City View Quote" at bounding box center [330, 173] width 265 height 20
type input "City View Quote (100 guests)"
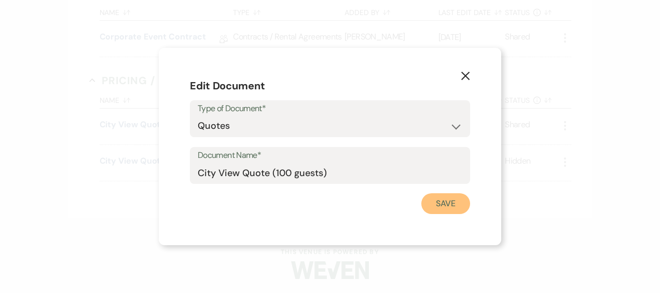
click at [440, 199] on button "Save" at bounding box center [446, 203] width 49 height 21
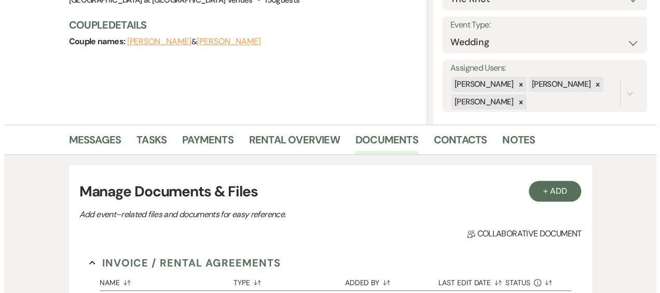
scroll to position [95, 0]
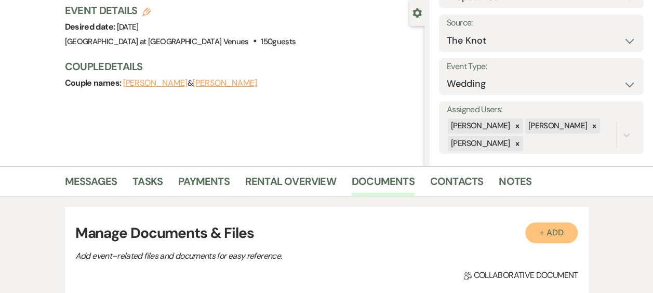
click at [557, 242] on button "+ Add" at bounding box center [551, 232] width 53 height 21
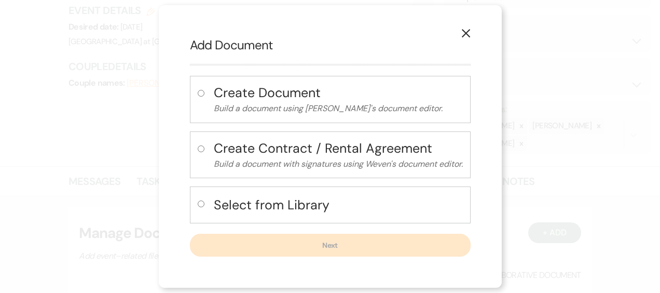
click at [198, 207] on label at bounding box center [203, 206] width 11 height 17
click at [198, 207] on input "radio" at bounding box center [201, 203] width 7 height 7
radio input "true"
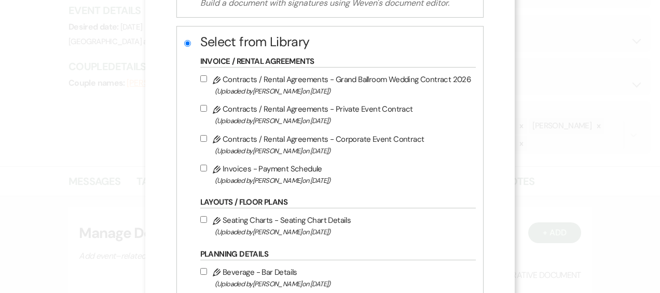
scroll to position [415, 0]
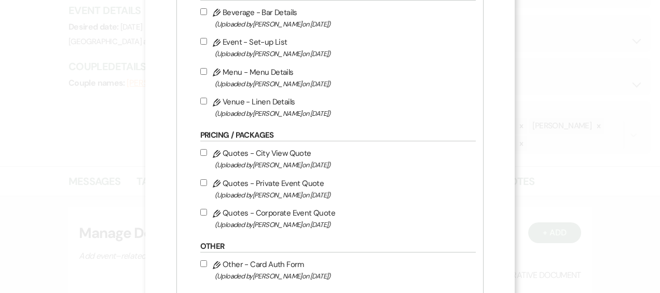
click at [200, 149] on input "Pencil Quotes - City View Quote (Uploaded by [PERSON_NAME] on [DATE] )" at bounding box center [203, 152] width 7 height 7
checkbox input "true"
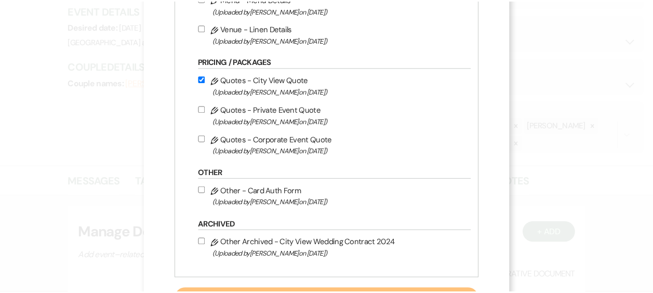
scroll to position [536, 0]
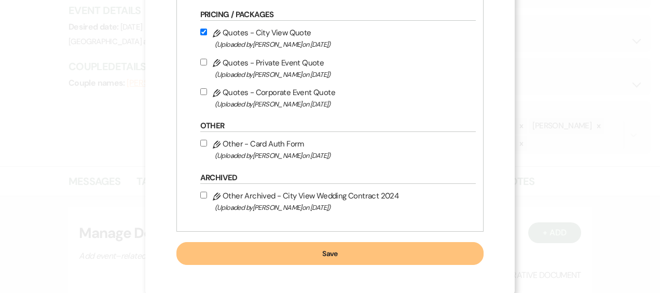
click at [327, 255] on button "Save" at bounding box center [331, 253] width 308 height 23
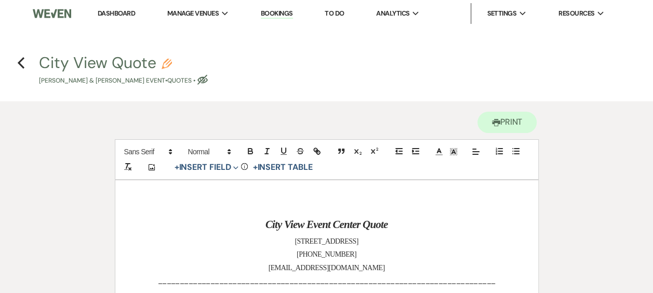
click at [167, 62] on icon "Pencil" at bounding box center [166, 64] width 10 height 10
select select "8"
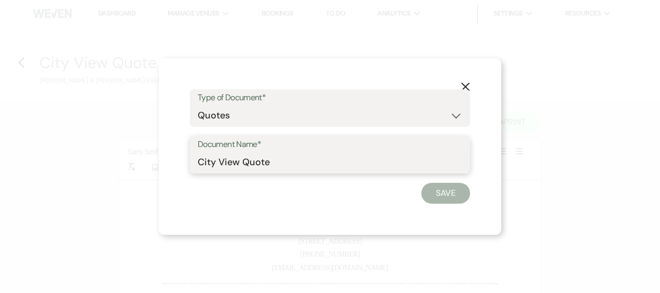
click at [281, 162] on input "City View Quote" at bounding box center [330, 162] width 265 height 20
type input "City View Quote (150 guests)"
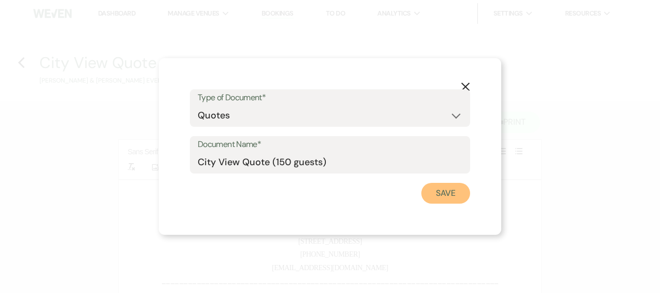
click at [446, 194] on button "Save" at bounding box center [446, 193] width 49 height 21
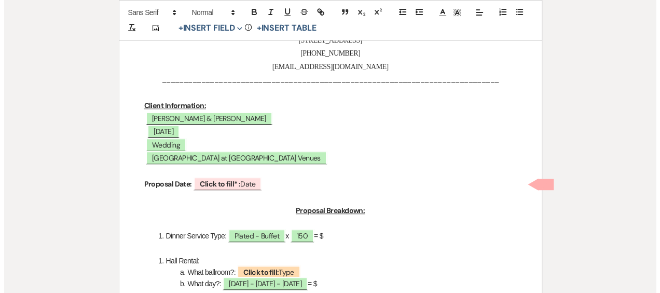
scroll to position [208, 0]
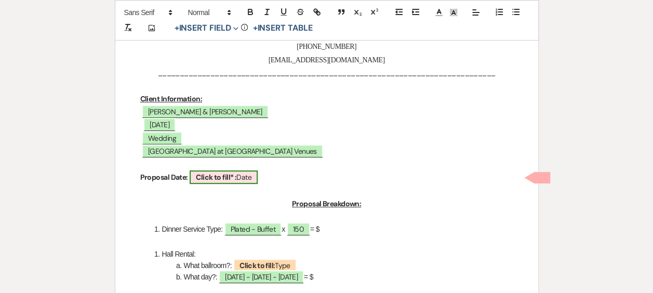
click at [231, 169] on p at bounding box center [326, 164] width 373 height 13
click at [227, 180] on b "Click to fill* :" at bounding box center [216, 176] width 41 height 9
select select "owner"
select select "Date"
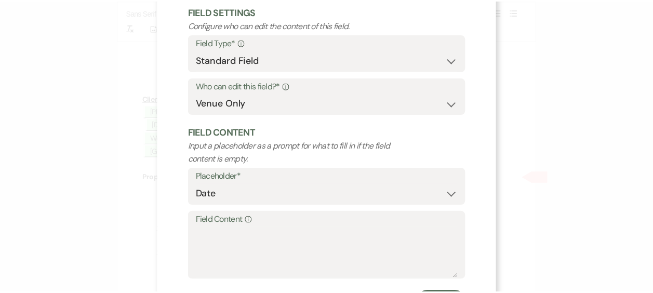
scroll to position [110, 0]
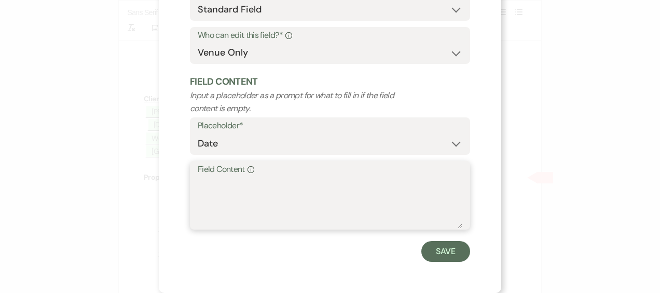
click at [222, 190] on textarea "Field Content Info" at bounding box center [330, 203] width 265 height 52
type textarea "[DATE]"
click at [430, 248] on button "Save" at bounding box center [446, 251] width 49 height 21
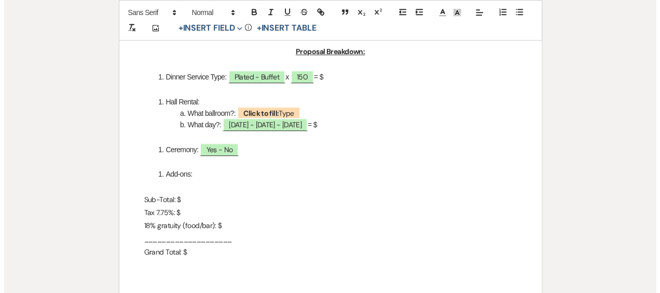
scroll to position [363, 0]
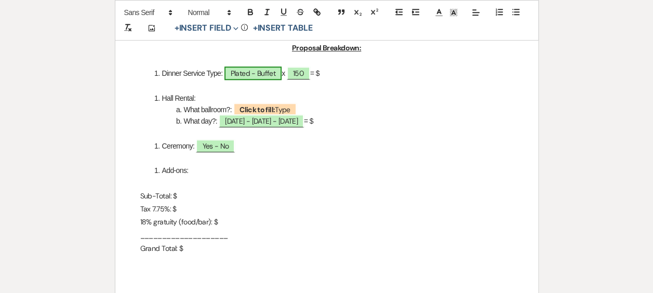
click at [252, 66] on span "Plated - Buffet" at bounding box center [252, 73] width 57 height 14
select select "owner"
select select "Type"
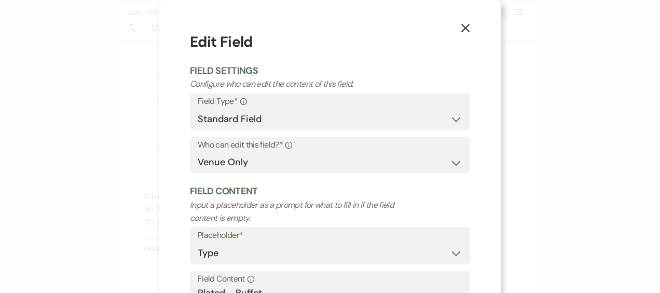
scroll to position [104, 0]
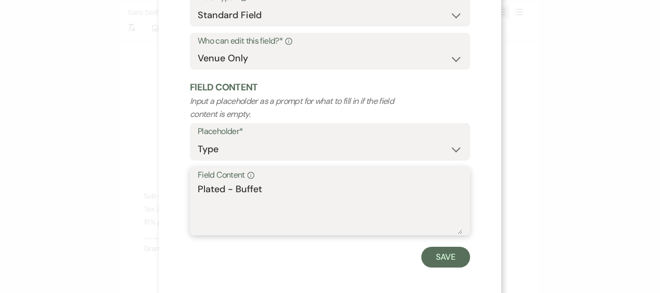
drag, startPoint x: 232, startPoint y: 190, endPoint x: 162, endPoint y: 179, distance: 70.4
click at [162, 179] on div "X Edit Field Field Settings Configure who can edit the content of this field. F…" at bounding box center [330, 97] width 343 height 402
type textarea "Buffet"
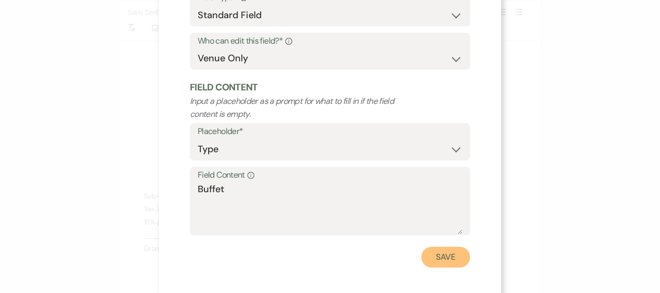
click at [447, 257] on button "Save" at bounding box center [446, 257] width 49 height 21
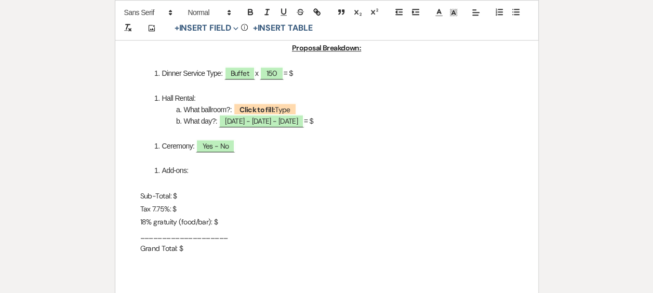
click at [314, 73] on li "Dinner Service Type: Buffet x ﻿ 150 ﻿ = $" at bounding box center [332, 73] width 362 height 11
click at [239, 74] on span "Buffet" at bounding box center [239, 73] width 31 height 14
select select "owner"
select select "Type"
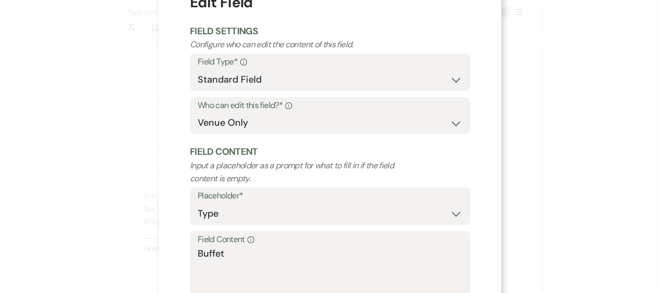
scroll to position [110, 0]
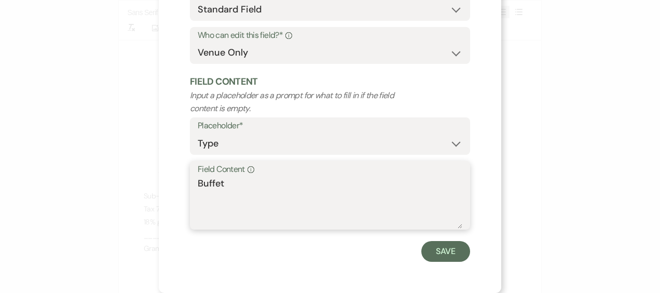
click at [246, 188] on textarea "Buffet" at bounding box center [330, 203] width 265 height 52
type textarea "Buffet $50.00 per guest"
click at [442, 250] on button "Save" at bounding box center [446, 251] width 49 height 21
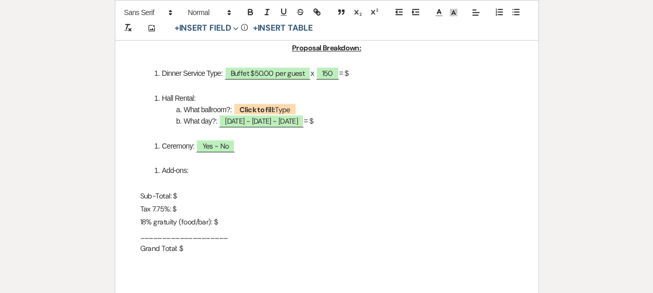
click at [360, 73] on li "Dinner Service Type: Buffet $50.00 per guest x ﻿ 150 ﻿ = $" at bounding box center [332, 73] width 362 height 11
click at [286, 107] on span "Click to fill: Type" at bounding box center [264, 110] width 63 height 14
select select "Type"
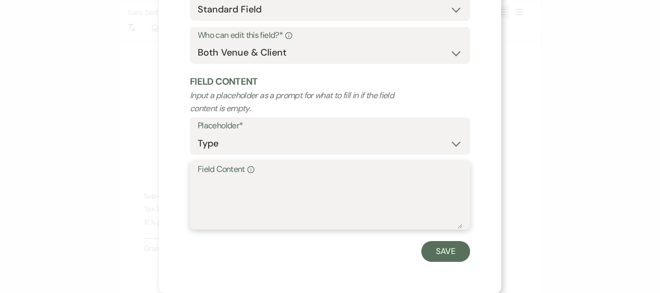
click at [208, 187] on textarea "Field Content Info" at bounding box center [330, 203] width 265 height 52
type textarea "[GEOGRAPHIC_DATA]"
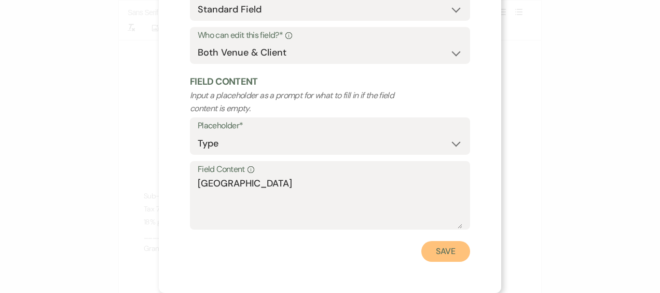
click at [452, 249] on button "Save" at bounding box center [446, 251] width 49 height 21
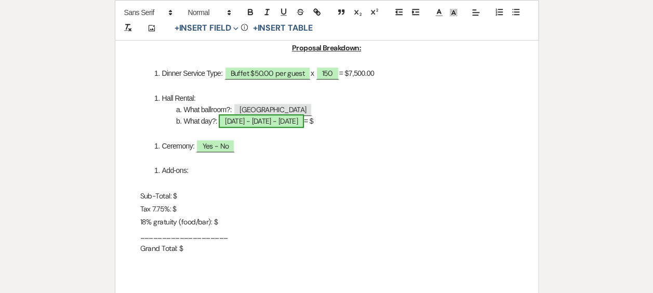
click at [265, 119] on span "[DATE] - [DATE] - [DATE]" at bounding box center [261, 121] width 85 height 14
select select "owner"
select select "Type"
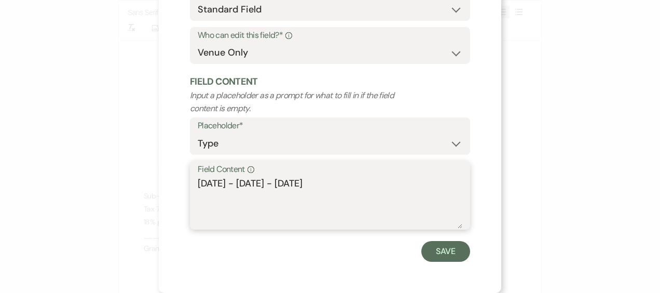
drag, startPoint x: 232, startPoint y: 186, endPoint x: 162, endPoint y: 184, distance: 69.6
click at [162, 184] on div "X Edit Field Field Settings Configure who can edit the content of this field. F…" at bounding box center [330, 91] width 343 height 402
drag, startPoint x: 234, startPoint y: 184, endPoint x: 308, endPoint y: 193, distance: 74.8
click at [308, 193] on textarea "[DATE] - [DATE]" at bounding box center [330, 203] width 265 height 52
type textarea "[DATE]"
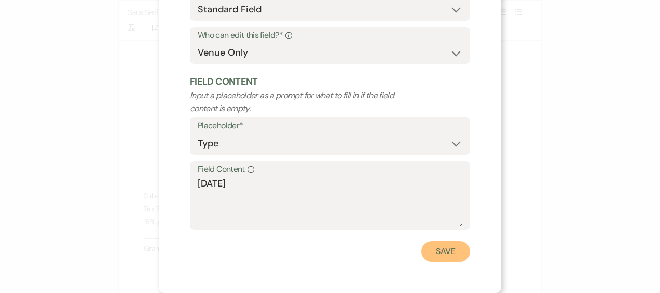
click at [437, 247] on button "Save" at bounding box center [446, 251] width 49 height 21
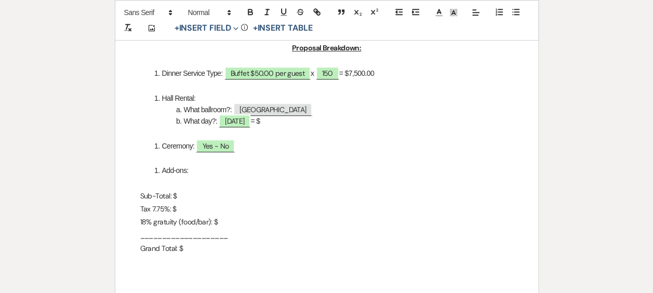
click at [287, 125] on li "What day?: [DATE] = $" at bounding box center [332, 120] width 362 height 11
click at [226, 147] on span "Yes - No" at bounding box center [215, 146] width 39 height 14
select select "owner"
select select "Type"
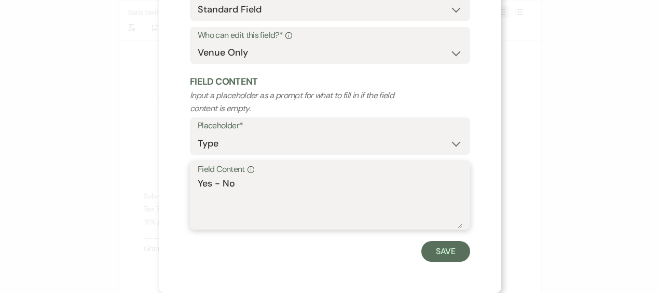
drag, startPoint x: 220, startPoint y: 184, endPoint x: 168, endPoint y: 178, distance: 51.7
click at [169, 178] on div "X Edit Field Field Settings Configure who can edit the content of this field. F…" at bounding box center [330, 91] width 343 height 402
type textarea "No"
click at [451, 253] on button "Save" at bounding box center [446, 251] width 49 height 21
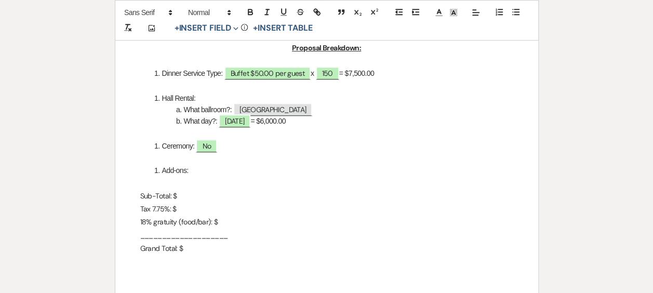
click at [227, 150] on li "Ceremony: No" at bounding box center [332, 145] width 362 height 11
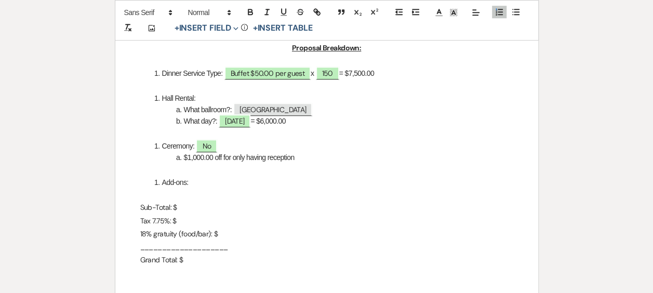
click at [192, 210] on p "Sub-Total: $" at bounding box center [326, 207] width 373 height 13
click at [200, 185] on li "Add-ons:" at bounding box center [332, 182] width 362 height 11
click at [186, 204] on p "Sub-Total: $" at bounding box center [326, 207] width 373 height 13
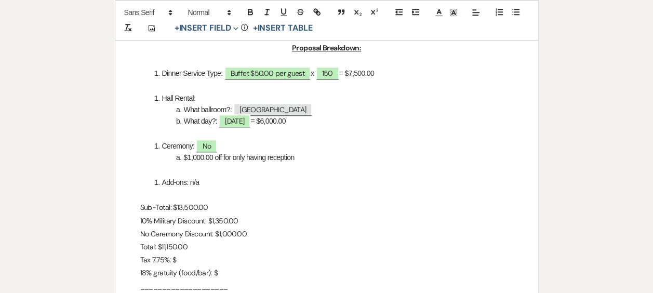
click at [182, 260] on p "Tax 7.75%: $" at bounding box center [326, 259] width 373 height 13
click at [227, 272] on p "18% gratuity (food/bar): $" at bounding box center [326, 272] width 373 height 13
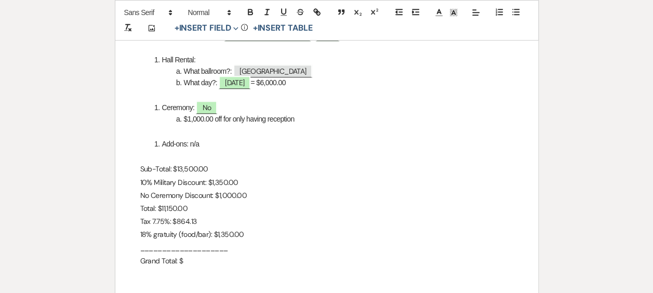
scroll to position [467, 0]
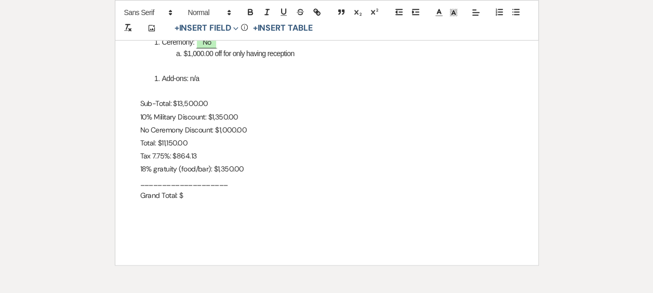
click at [189, 194] on p "Grand Total: $" at bounding box center [326, 195] width 373 height 13
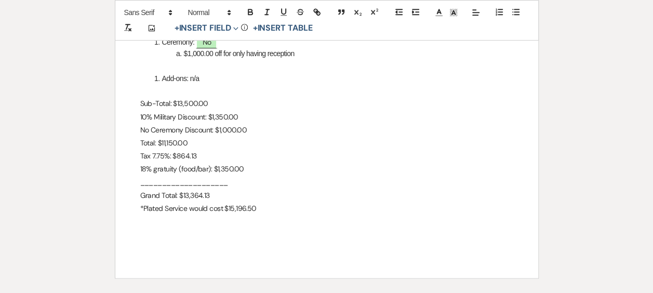
click at [165, 210] on p "*Plated Service would cost $15,196.50" at bounding box center [326, 208] width 373 height 13
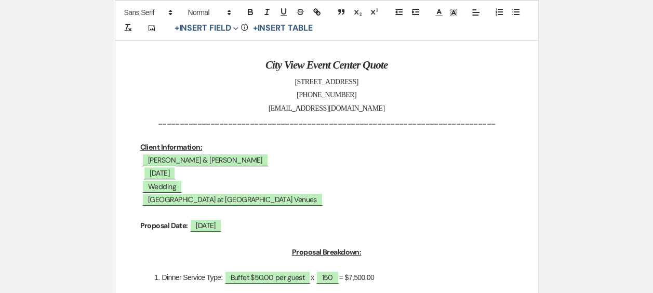
scroll to position [52, 0]
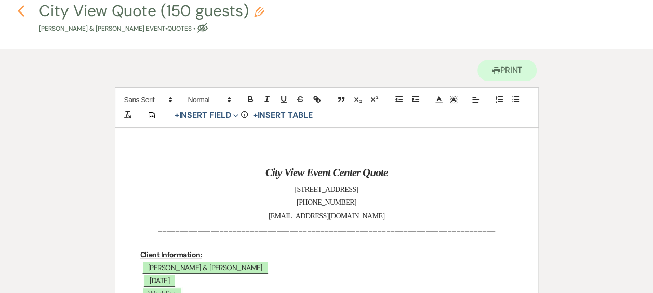
click at [17, 10] on icon "Previous" at bounding box center [21, 11] width 8 height 12
select select "6"
select select "2"
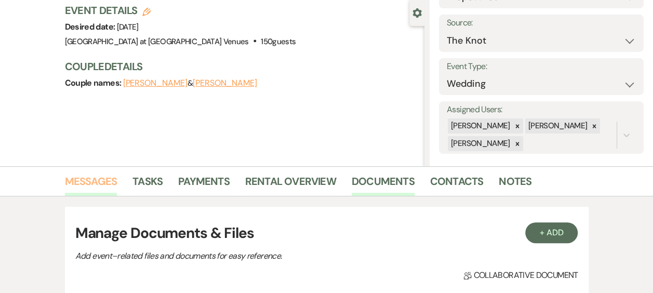
click at [100, 183] on link "Messages" at bounding box center [91, 184] width 52 height 23
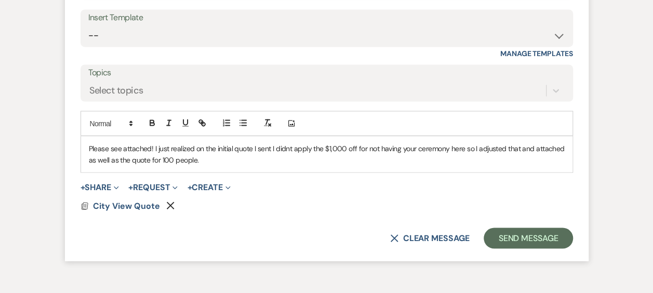
scroll to position [916, 0]
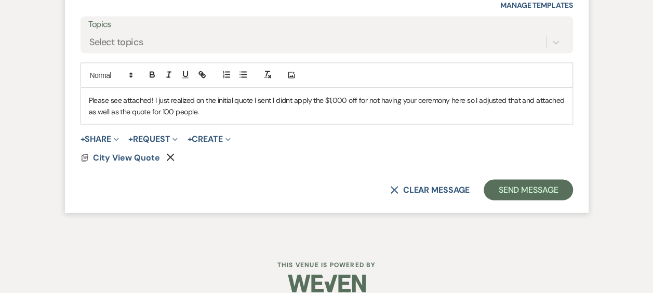
click at [168, 155] on icon "Remove" at bounding box center [170, 157] width 8 height 8
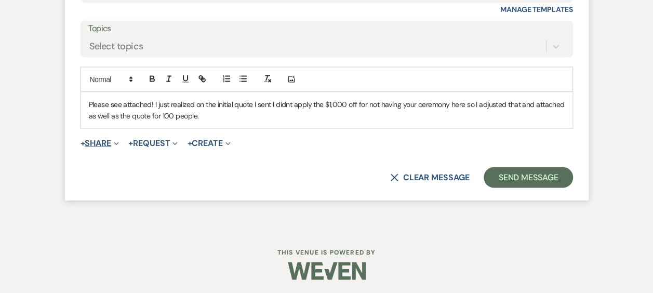
click at [110, 140] on button "+ Share Expand" at bounding box center [99, 143] width 39 height 8
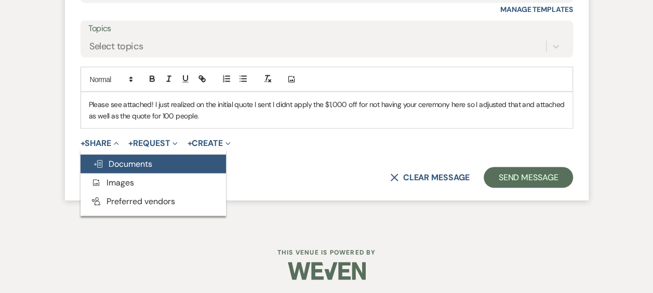
click at [137, 158] on span "Doc Upload Documents" at bounding box center [122, 163] width 59 height 11
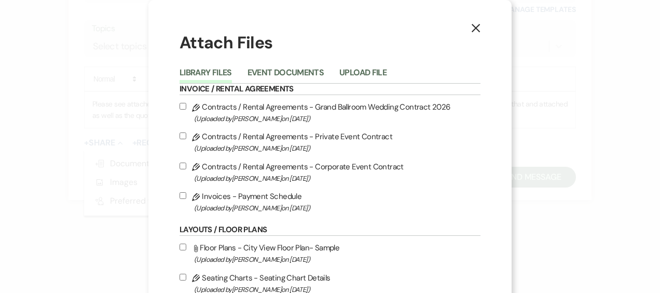
click at [287, 62] on div "Library Files Event Documents Upload File" at bounding box center [330, 73] width 301 height 22
click at [285, 73] on button "Event Documents" at bounding box center [286, 76] width 76 height 15
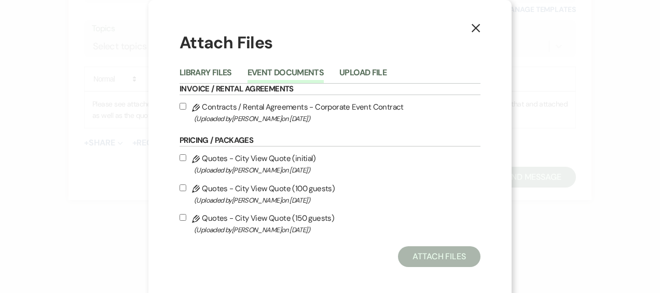
click at [180, 186] on input "Pencil Quotes - City View Quote (100 guests) (Uploaded by [PERSON_NAME] on [DAT…" at bounding box center [183, 187] width 7 height 7
checkbox input "true"
click at [180, 215] on input "Pencil Quotes - City View Quote (150 guests) (Uploaded by [PERSON_NAME] on [DAT…" at bounding box center [183, 217] width 7 height 7
checkbox input "true"
click at [423, 264] on button "Attach Files" at bounding box center [439, 256] width 83 height 21
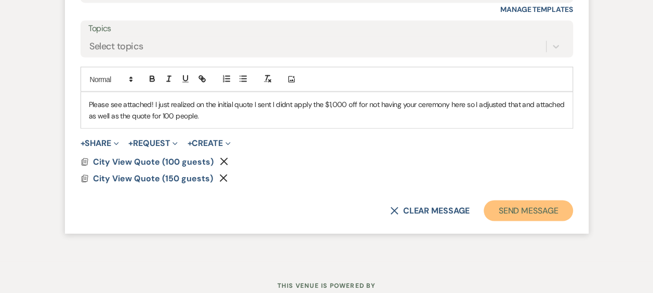
click at [540, 212] on button "Send Message" at bounding box center [527, 210] width 89 height 21
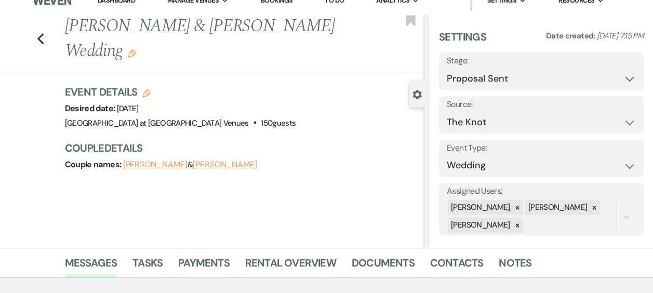
scroll to position [0, 0]
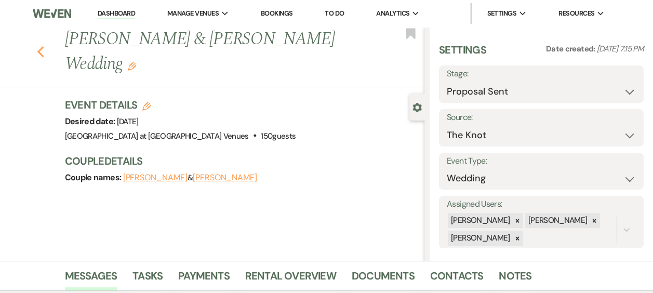
click at [44, 46] on use "button" at bounding box center [40, 51] width 7 height 11
select select "6"
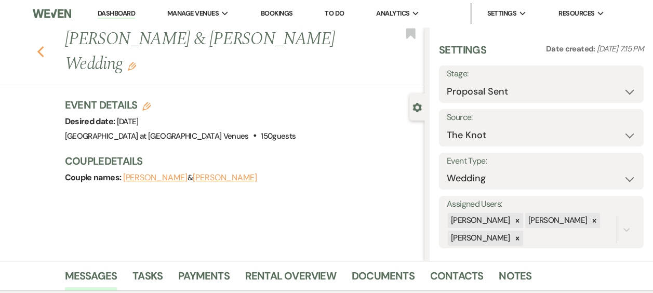
select select "6"
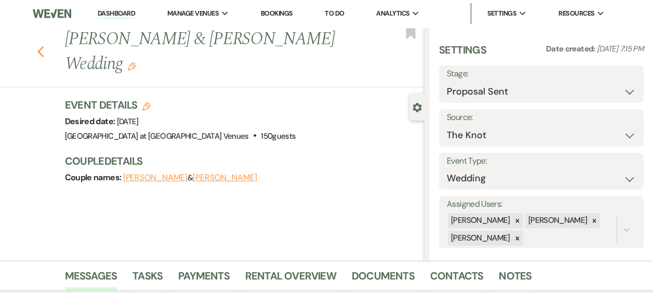
select select "6"
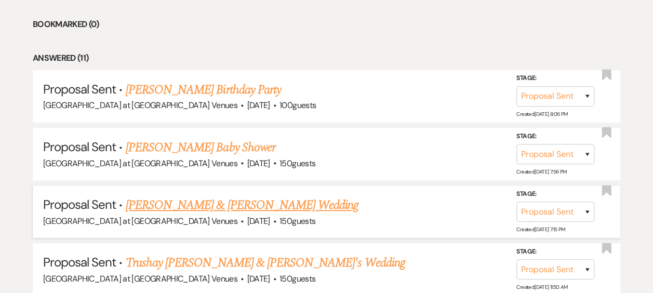
scroll to position [535, 0]
